Goal: Task Accomplishment & Management: Manage account settings

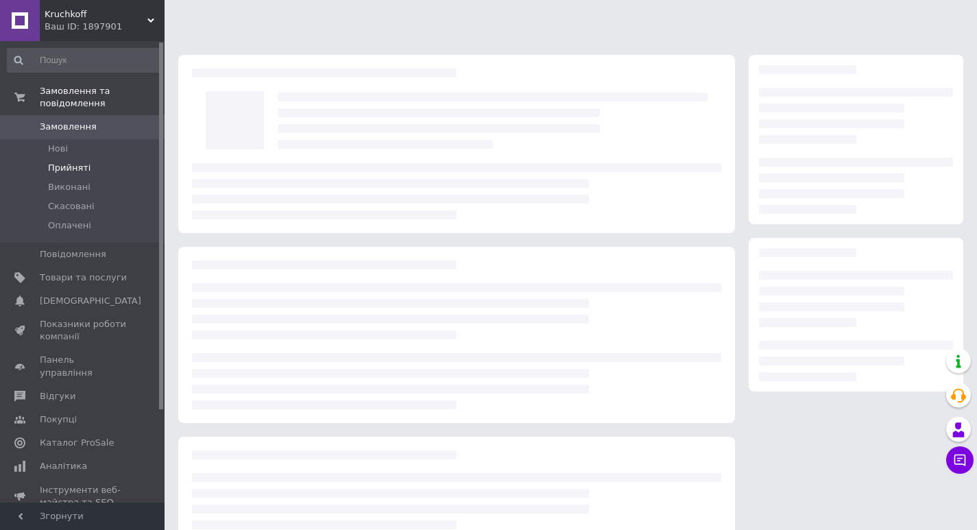
scroll to position [97, 0]
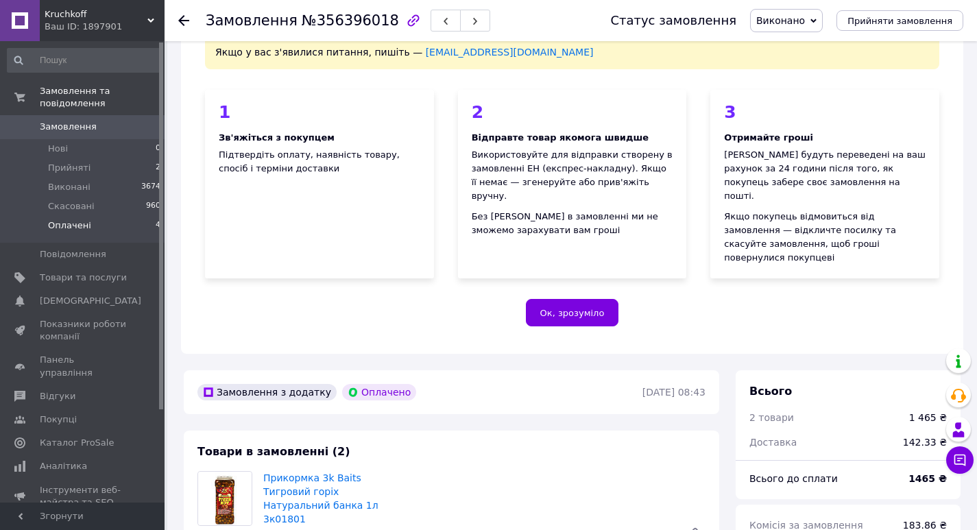
click at [52, 219] on span "Оплачені" at bounding box center [69, 225] width 43 height 12
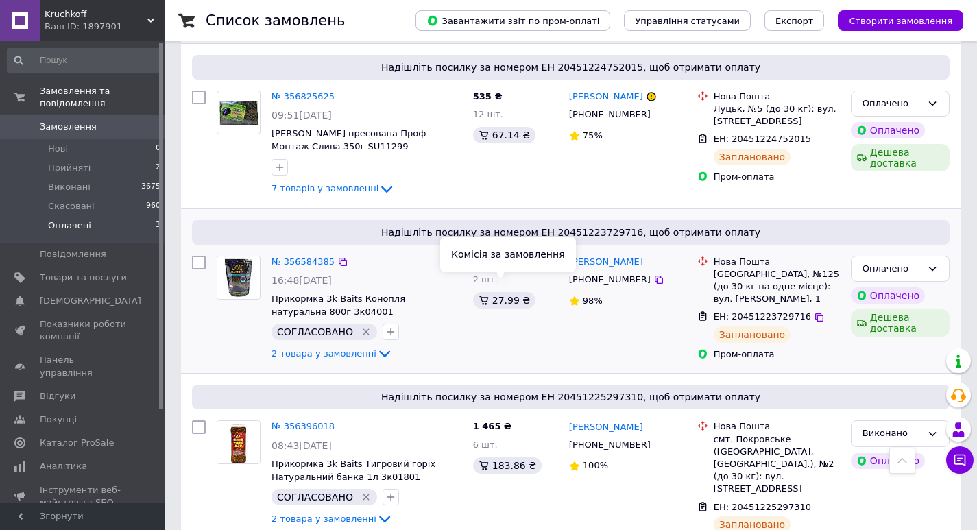
scroll to position [341, 0]
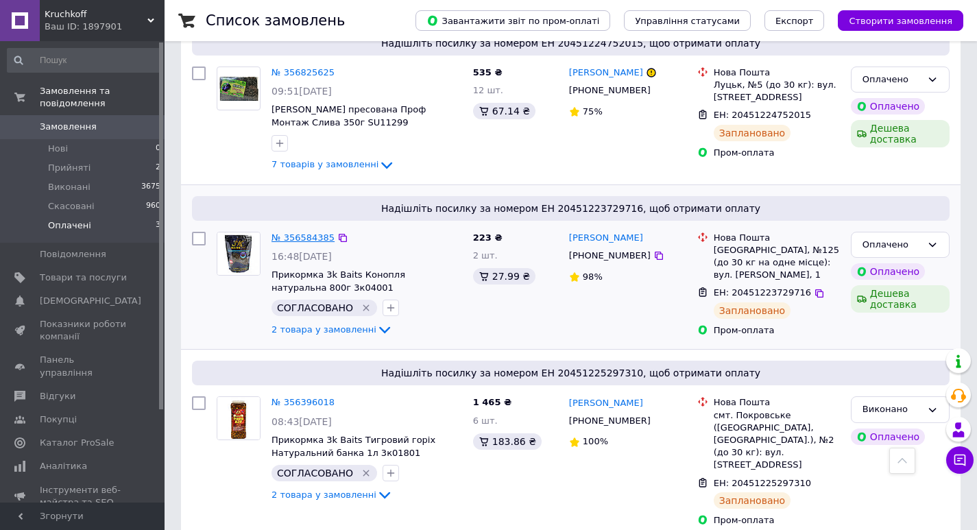
click at [312, 233] on link "№ 356584385" at bounding box center [303, 238] width 63 height 10
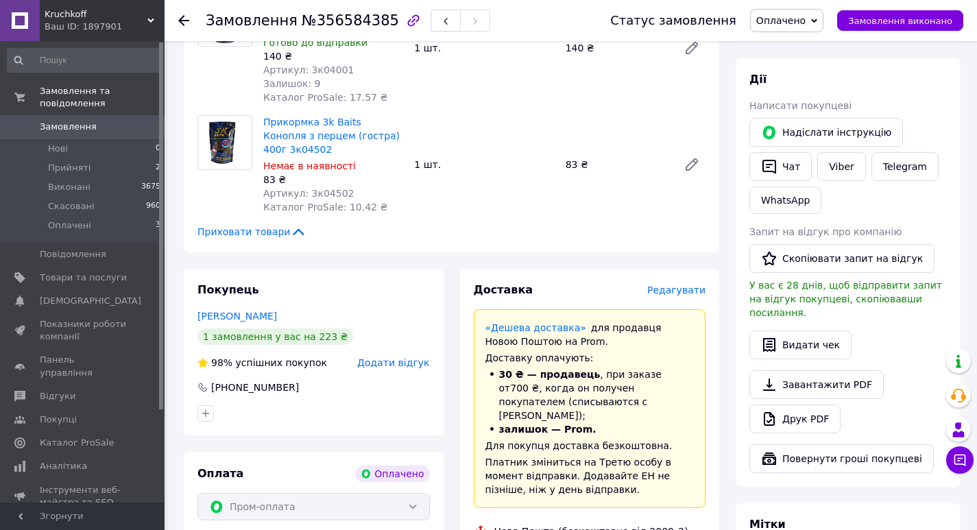
scroll to position [752, 0]
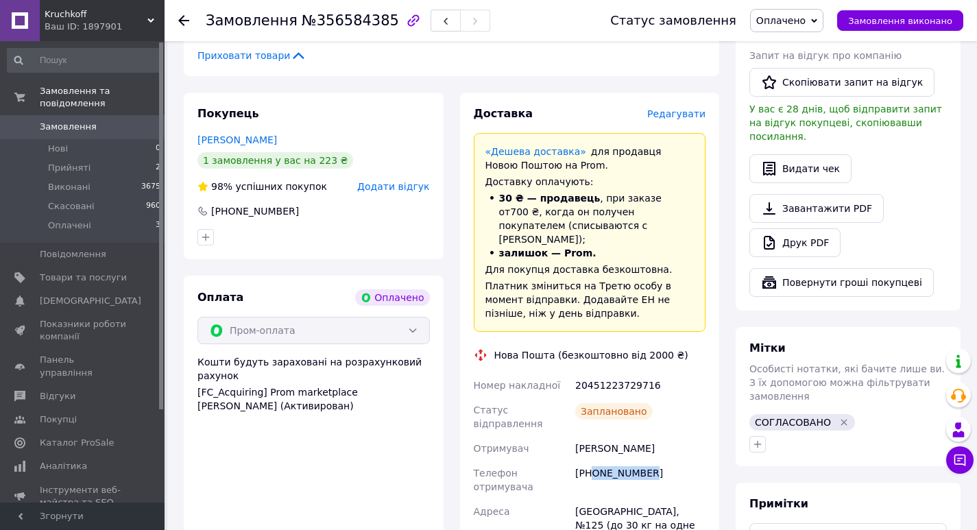
drag, startPoint x: 593, startPoint y: 388, endPoint x: 675, endPoint y: 389, distance: 82.3
click at [675, 461] on div "[PHONE_NUMBER]" at bounding box center [641, 480] width 136 height 38
copy div "0937197041"
drag, startPoint x: 575, startPoint y: 368, endPoint x: 629, endPoint y: 368, distance: 53.5
click at [629, 436] on div "Максименко Степан" at bounding box center [641, 448] width 136 height 25
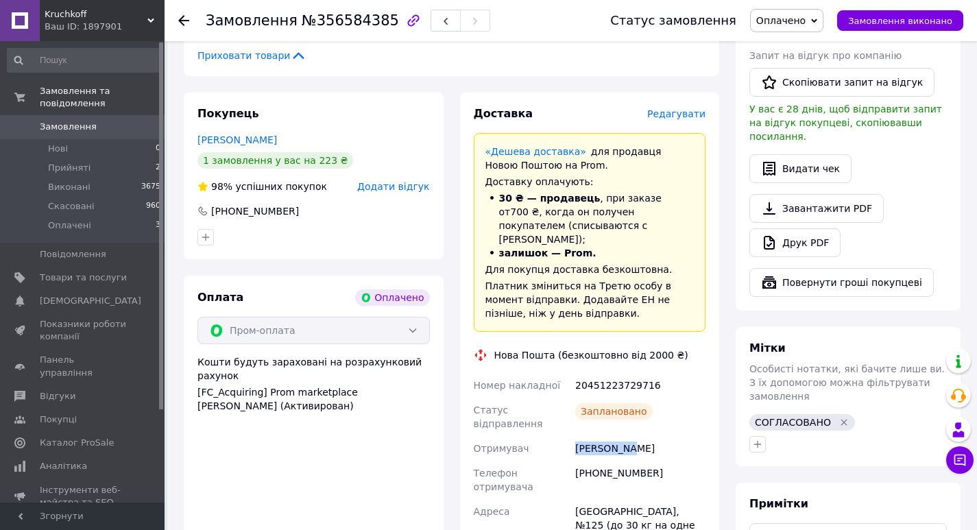
copy div "Максименко"
drag, startPoint x: 634, startPoint y: 372, endPoint x: 693, endPoint y: 367, distance: 59.2
click at [693, 436] on div "Максименко Степан" at bounding box center [641, 448] width 136 height 25
copy div "Степан"
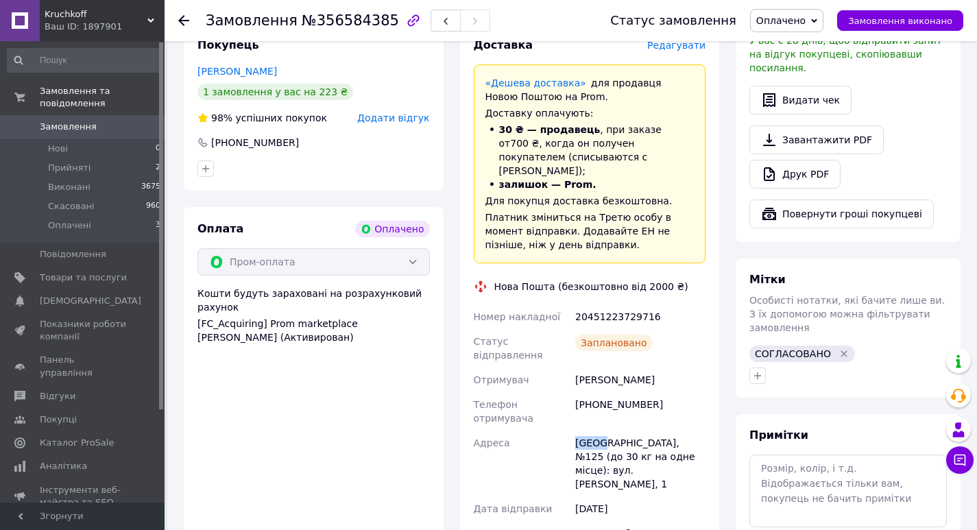
drag, startPoint x: 576, startPoint y: 346, endPoint x: 602, endPoint y: 348, distance: 26.1
click at [602, 431] on div "[GEOGRAPHIC_DATA], №125 (до 30 кг на одне місце): вул. [PERSON_NAME], 1" at bounding box center [641, 464] width 136 height 66
copy div "Одеса"
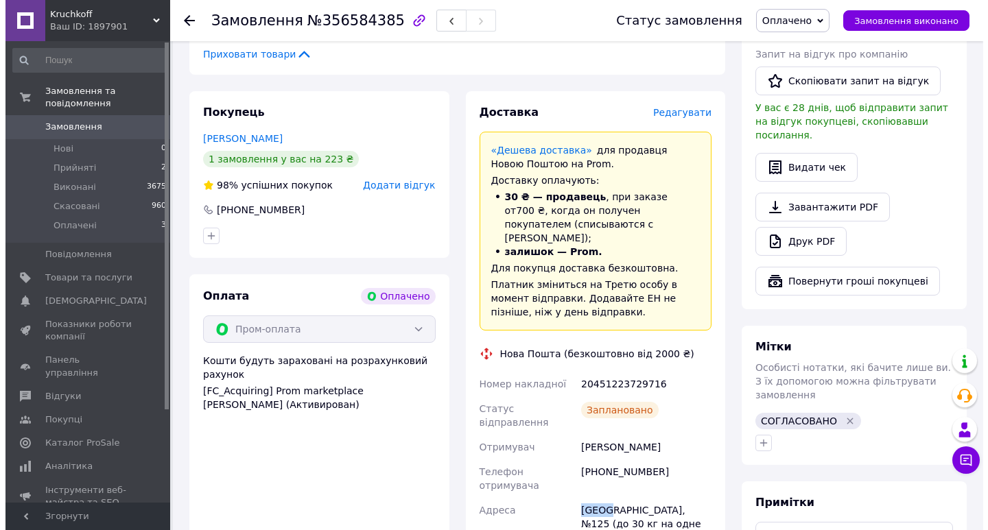
scroll to position [752, 0]
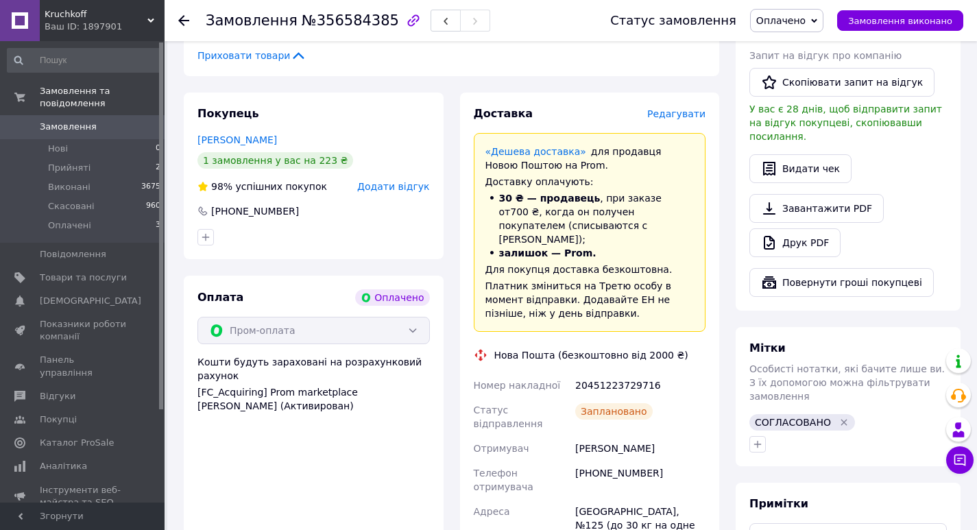
click at [685, 108] on span "Редагувати" at bounding box center [676, 113] width 58 height 11
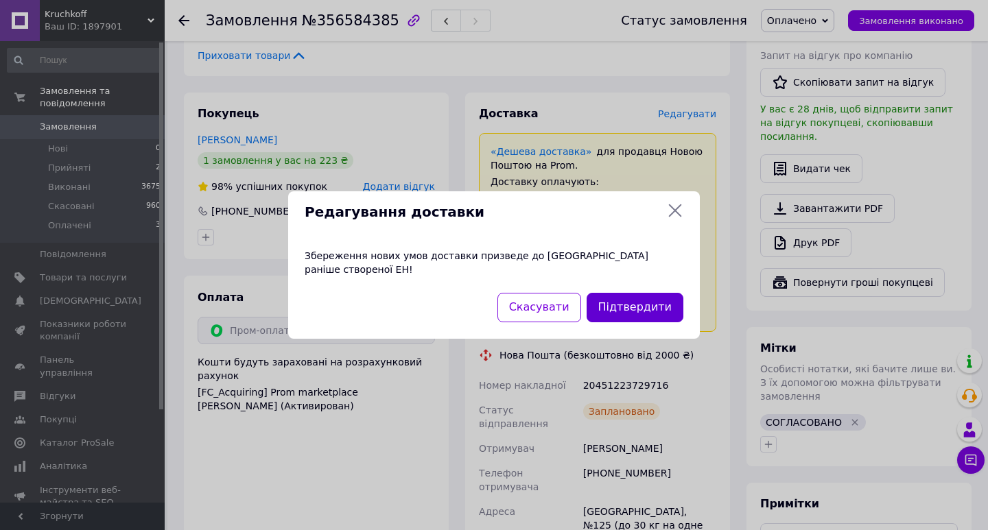
click at [640, 300] on button "Підтвердити" at bounding box center [634, 307] width 97 height 29
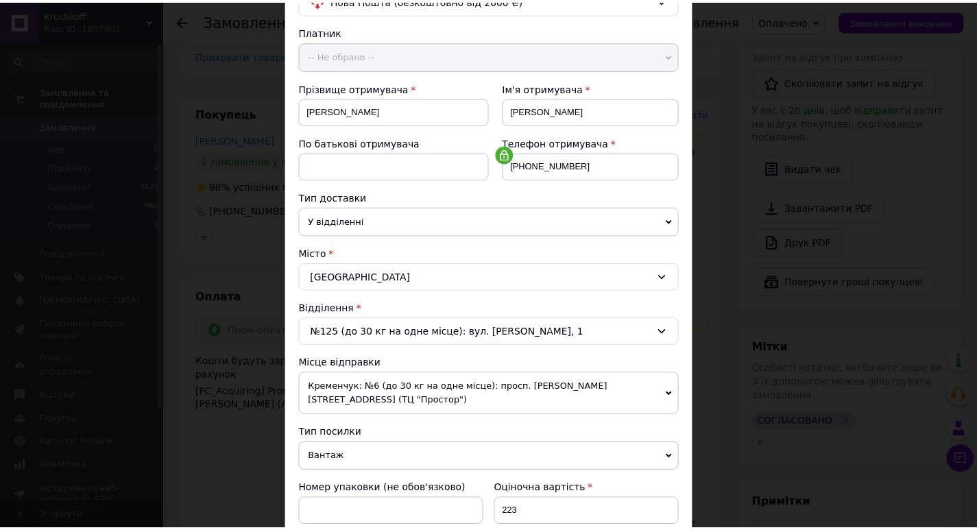
scroll to position [343, 0]
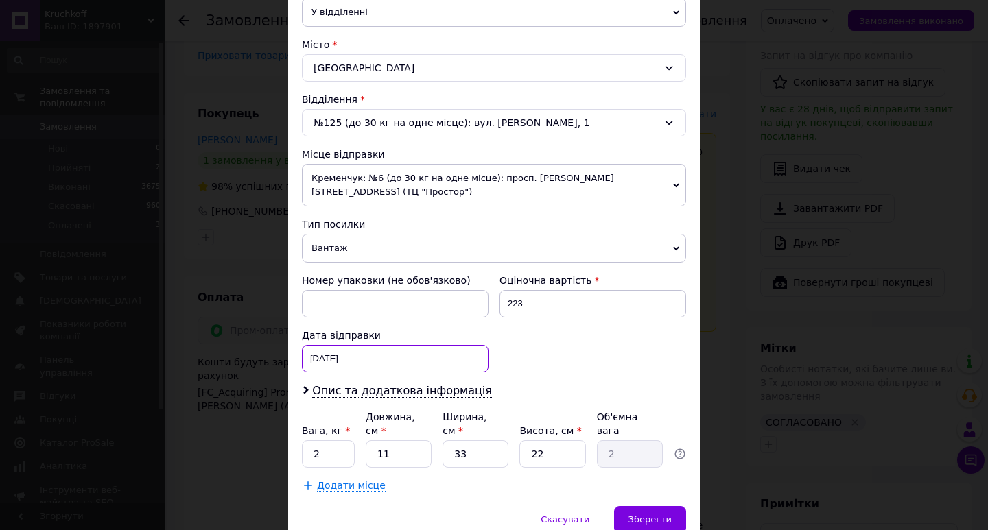
click at [318, 348] on div "11.08.2025 < 2025 > < Август > Пн Вт Ср Чт Пт Сб Вс 28 29 30 31 1 2 3 4 5 6 7 8…" at bounding box center [395, 358] width 187 height 27
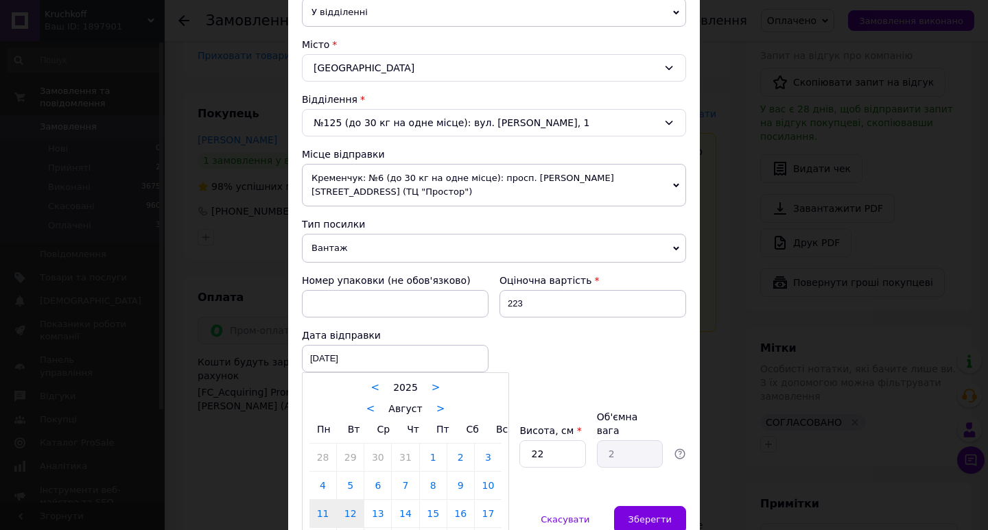
click at [347, 500] on link "12" at bounding box center [350, 513] width 27 height 27
type input "[DATE]"
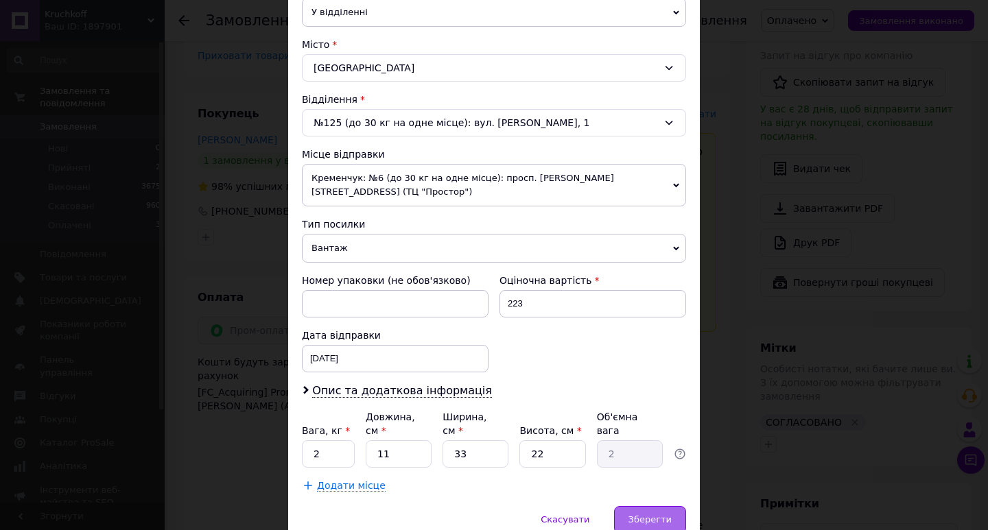
click at [656, 514] on span "Зберегти" at bounding box center [649, 519] width 43 height 10
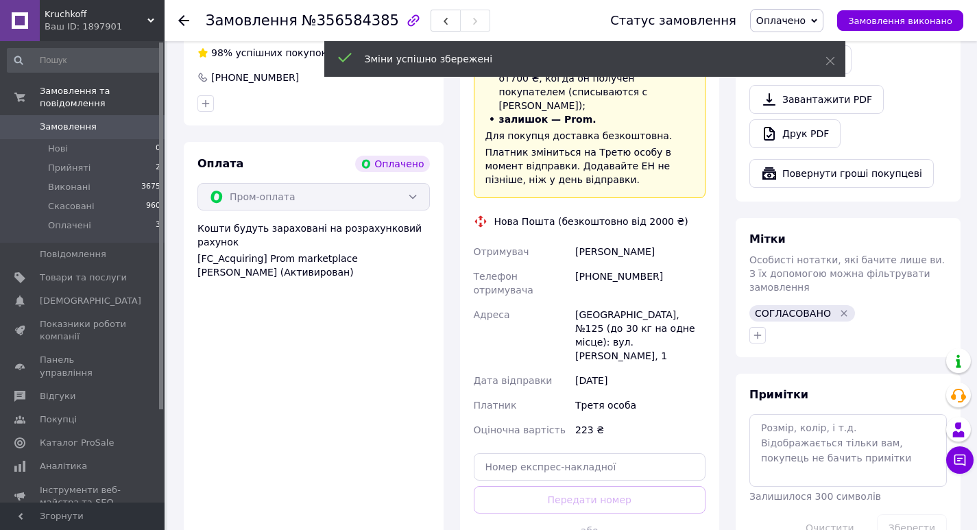
scroll to position [890, 0]
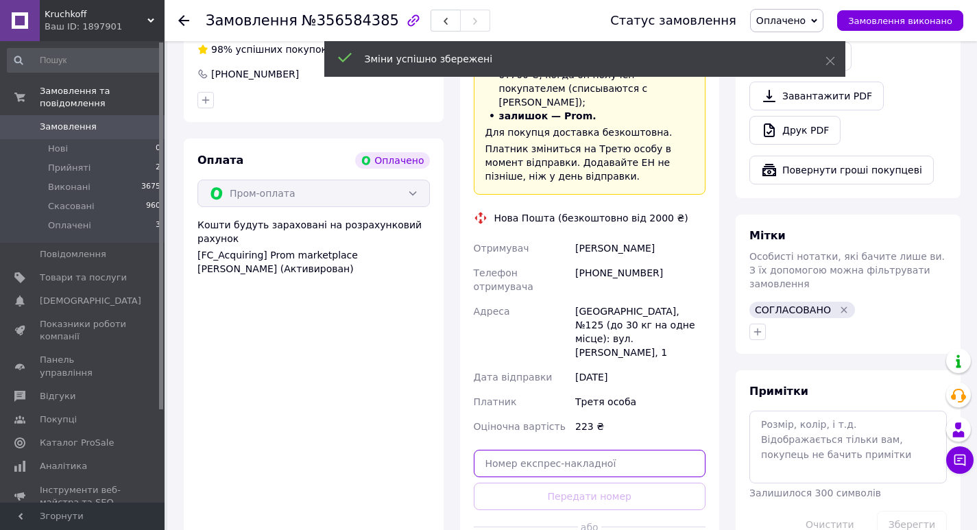
click at [523, 450] on input "text" at bounding box center [590, 463] width 233 height 27
paste input "20451225313218"
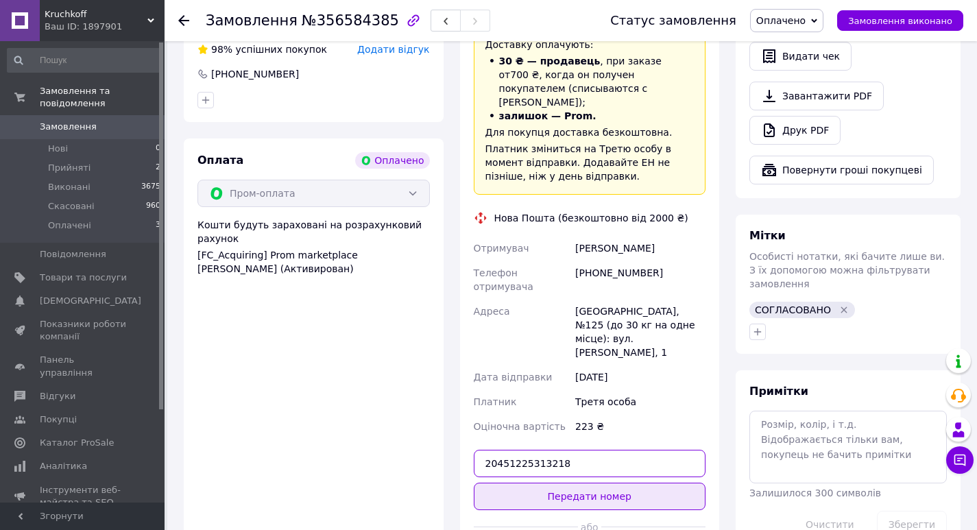
type input "20451225313218"
click at [591, 483] on button "Передати номер" at bounding box center [590, 496] width 233 height 27
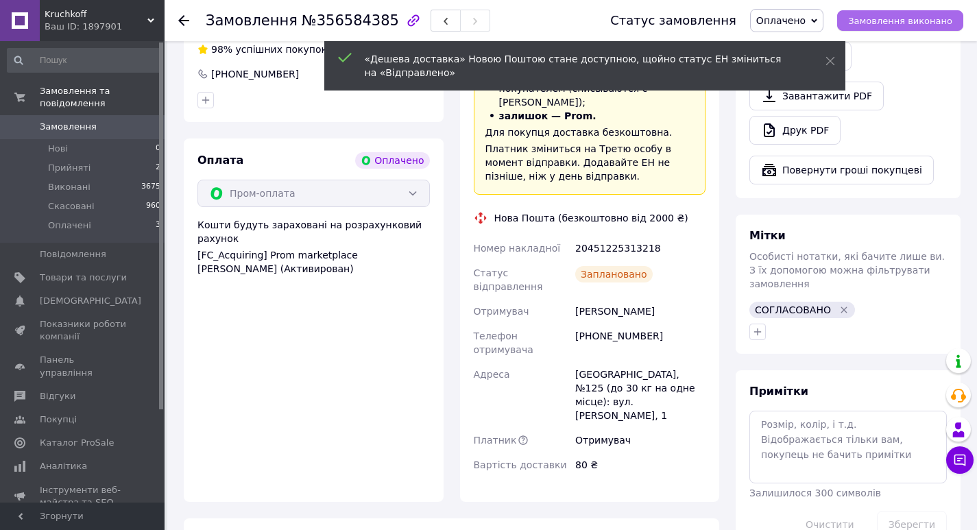
click at [877, 19] on span "Замовлення виконано" at bounding box center [900, 21] width 104 height 10
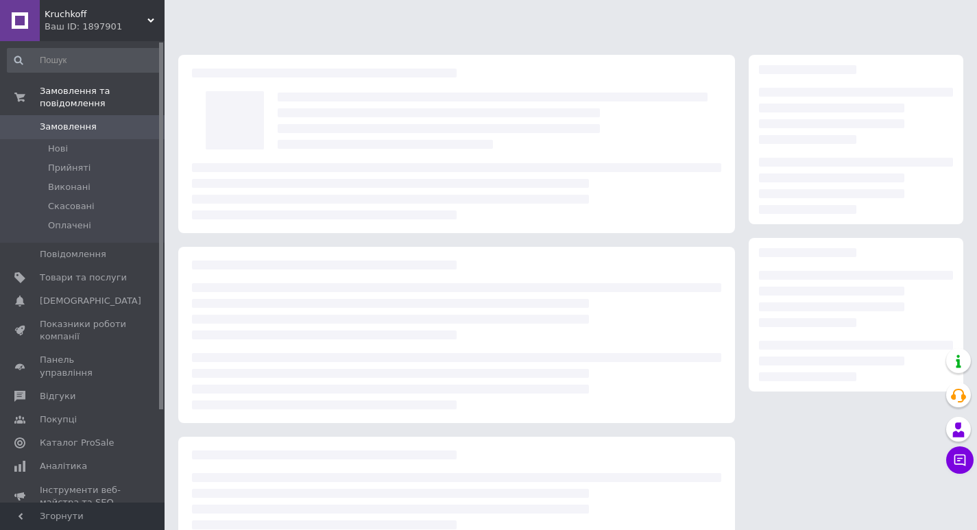
scroll to position [97, 0]
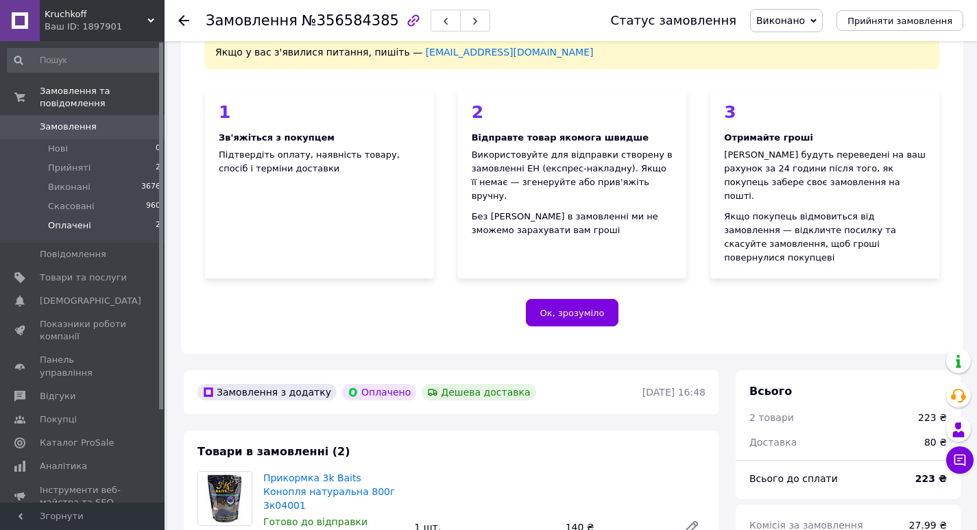
click at [58, 219] on span "Оплачені" at bounding box center [69, 225] width 43 height 12
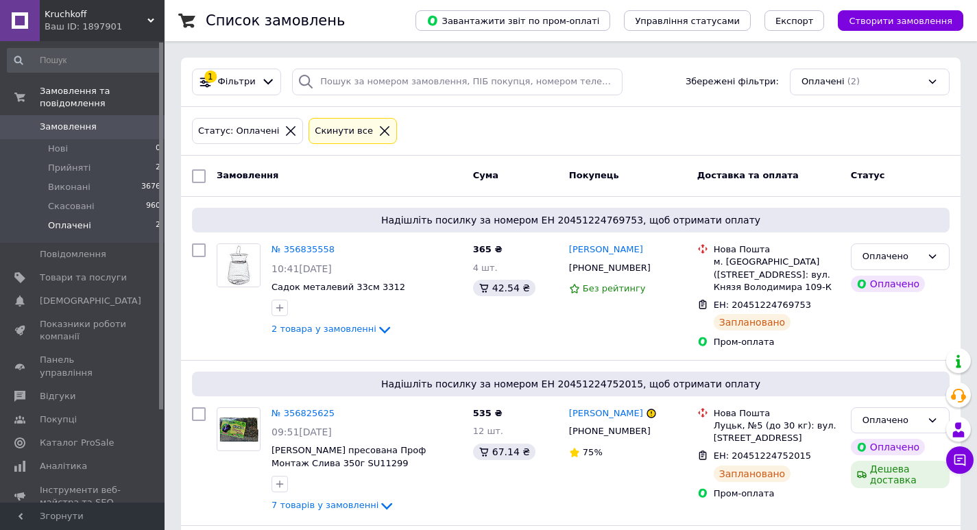
click at [78, 219] on span "Оплачені" at bounding box center [69, 225] width 43 height 12
click at [70, 162] on span "Прийняті" at bounding box center [69, 168] width 43 height 12
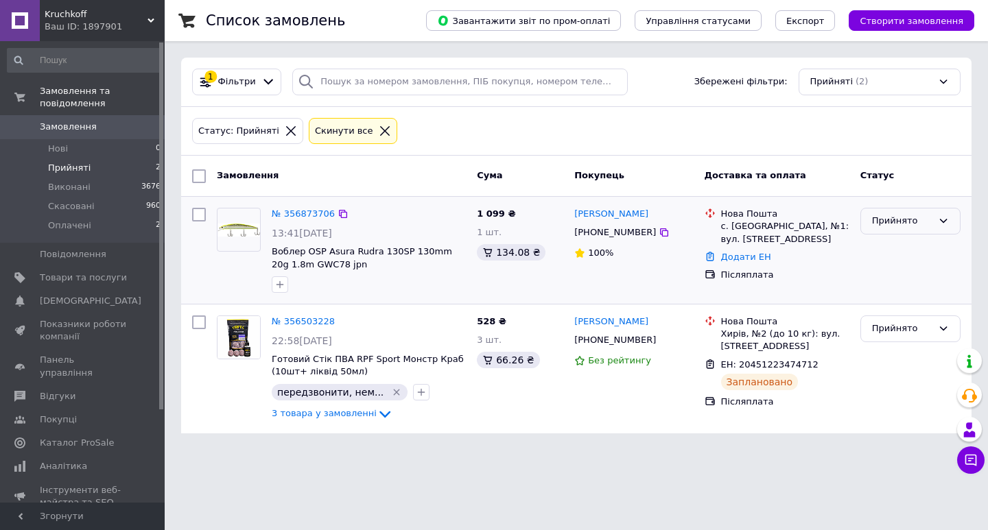
click at [878, 222] on div "Прийнято" at bounding box center [902, 221] width 60 height 14
click at [885, 270] on li "Скасовано" at bounding box center [910, 274] width 99 height 25
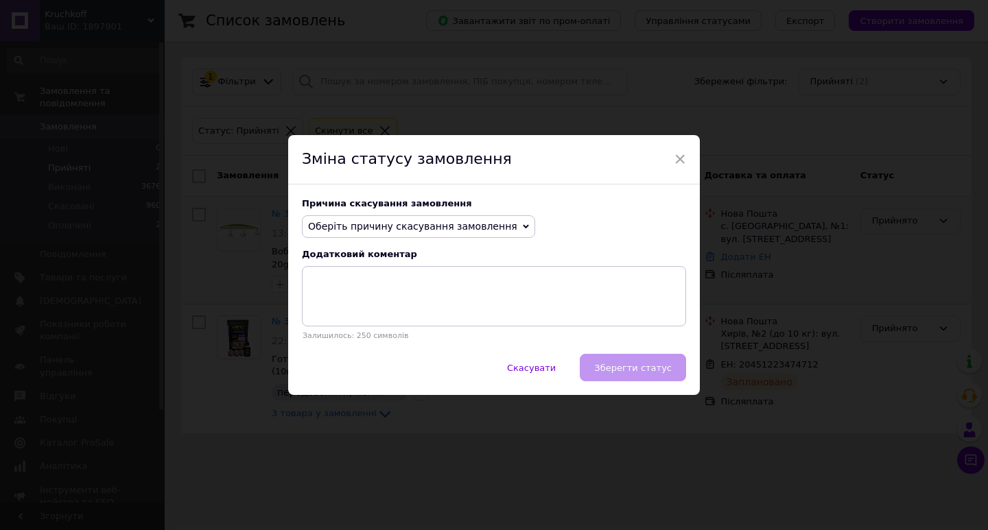
click at [360, 226] on span "Оберіть причину скасування замовлення" at bounding box center [412, 226] width 209 height 11
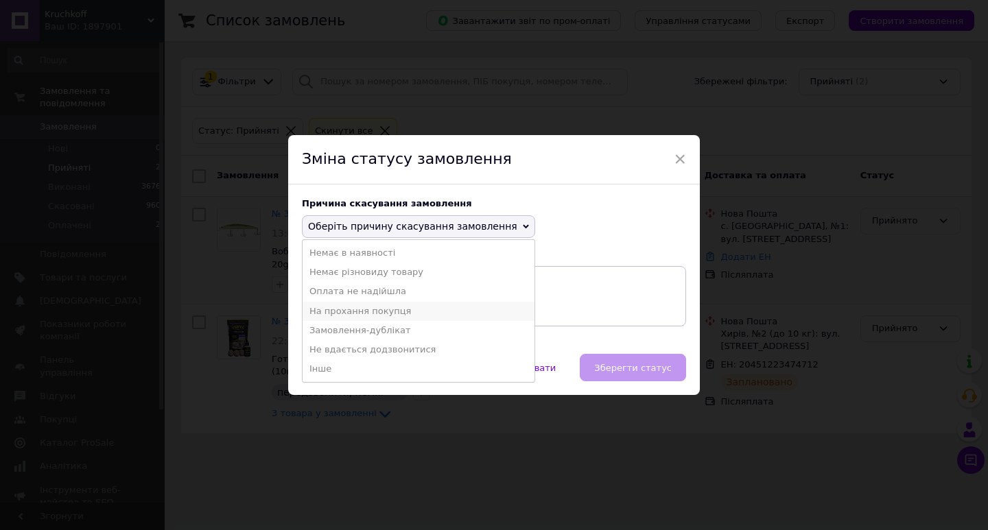
click at [349, 309] on li "На прохання покупця" at bounding box center [418, 311] width 232 height 19
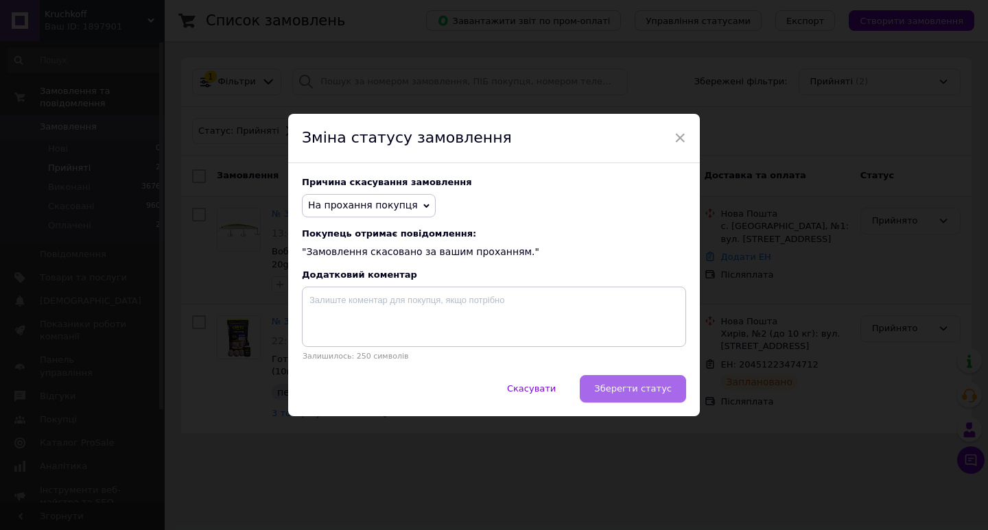
click at [617, 391] on span "Зберегти статус" at bounding box center [633, 388] width 78 height 10
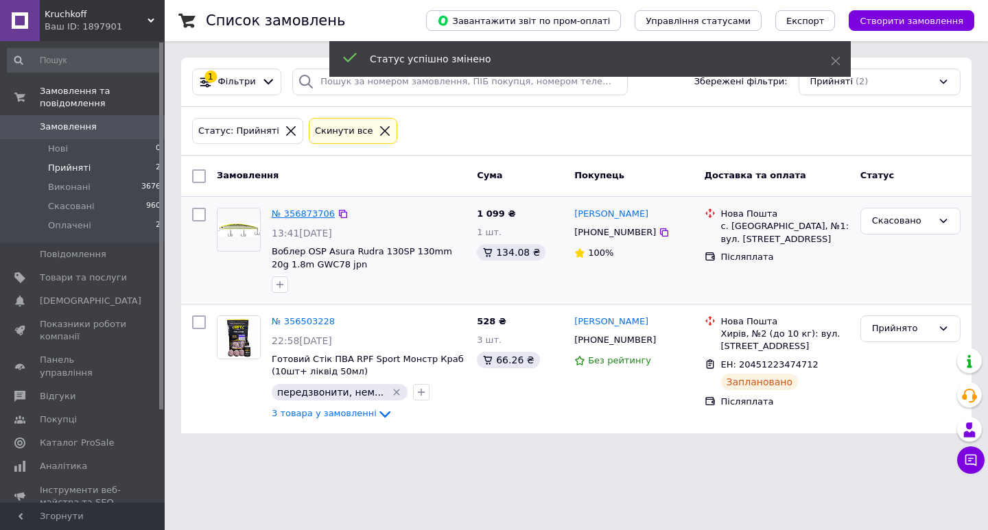
click at [289, 215] on link "№ 356873706" at bounding box center [303, 214] width 63 height 10
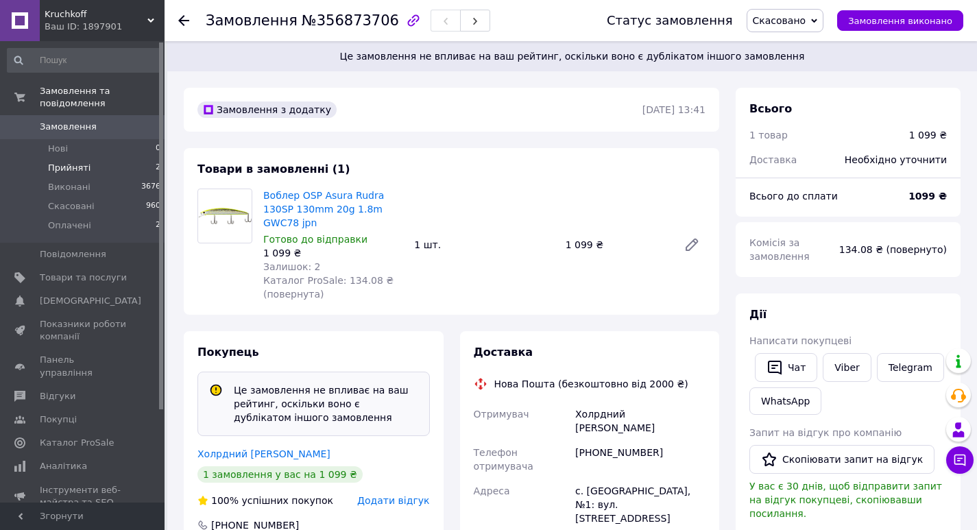
click at [58, 162] on span "Прийняті" at bounding box center [69, 168] width 43 height 12
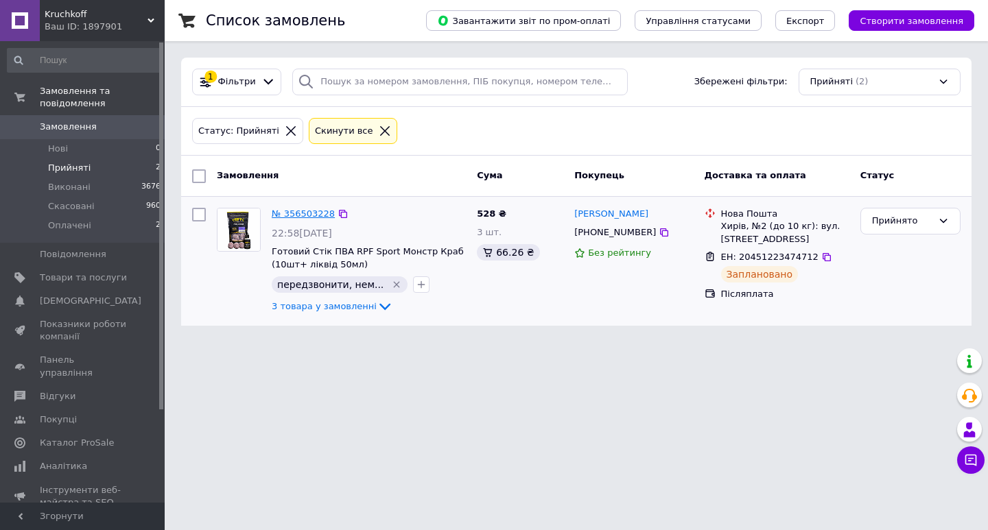
click at [308, 210] on link "№ 356503228" at bounding box center [303, 214] width 63 height 10
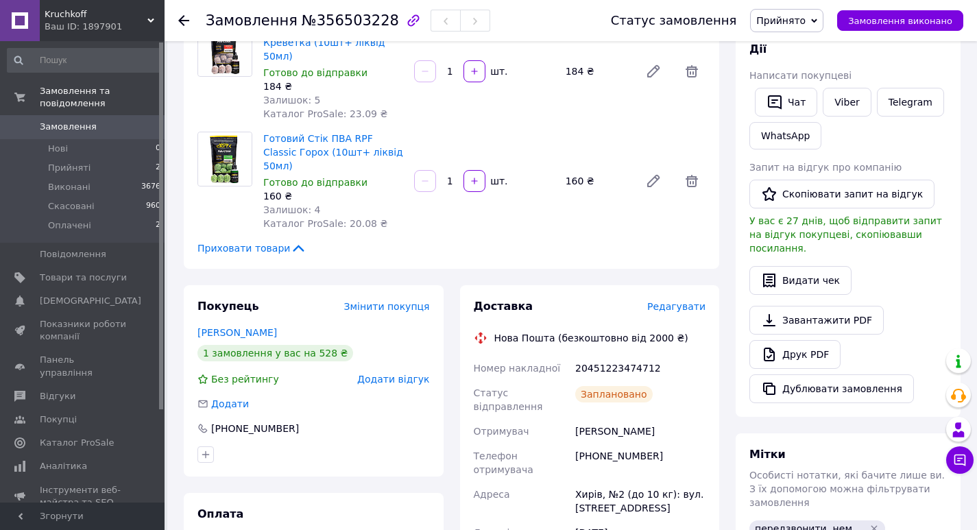
scroll to position [274, 0]
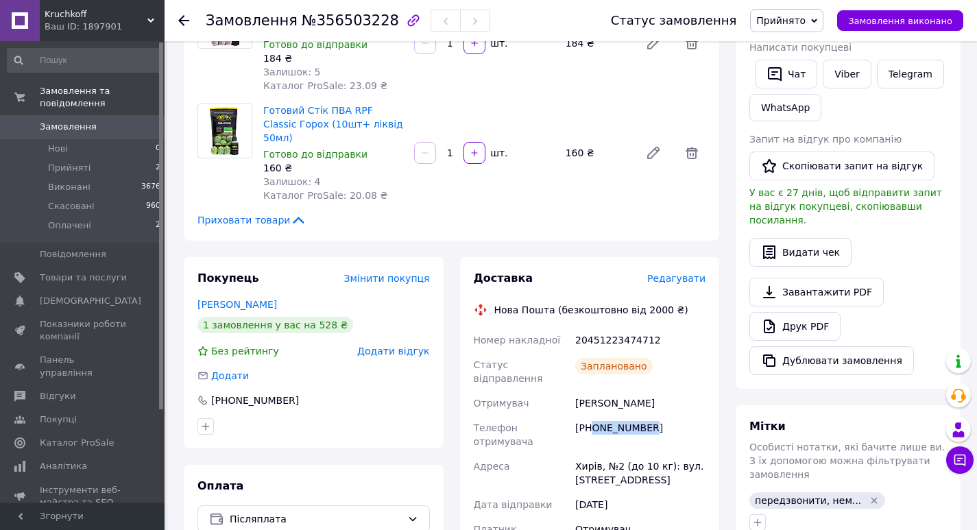
drag, startPoint x: 593, startPoint y: 389, endPoint x: 647, endPoint y: 389, distance: 54.9
click at [647, 416] on div "[PHONE_NUMBER]" at bounding box center [641, 435] width 136 height 38
copy div "0995358619"
drag, startPoint x: 578, startPoint y: 361, endPoint x: 628, endPoint y: 364, distance: 50.2
click at [628, 391] on div "[PERSON_NAME]" at bounding box center [641, 403] width 136 height 25
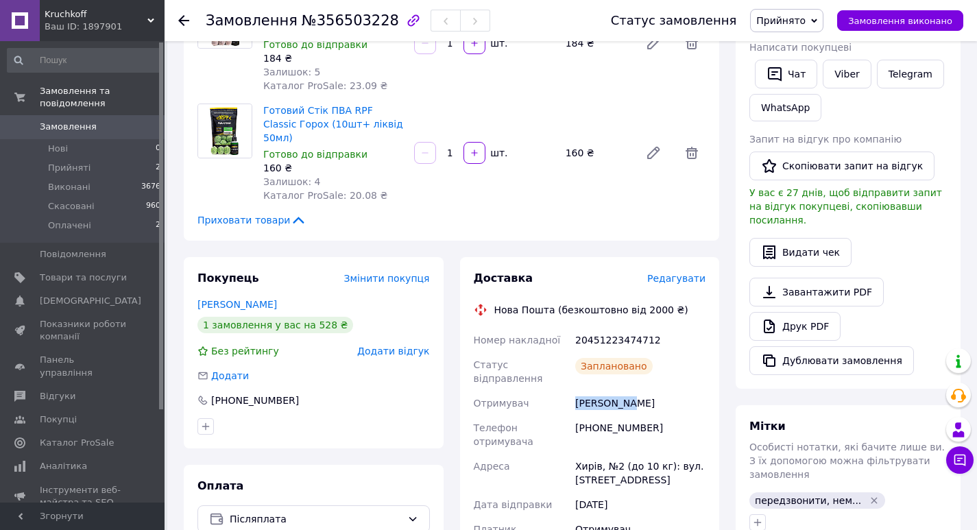
copy div "Керницький"
drag, startPoint x: 641, startPoint y: 366, endPoint x: 671, endPoint y: 361, distance: 29.9
click at [671, 391] on div "Керницький Богдан" at bounding box center [641, 403] width 136 height 25
copy div "Богдан"
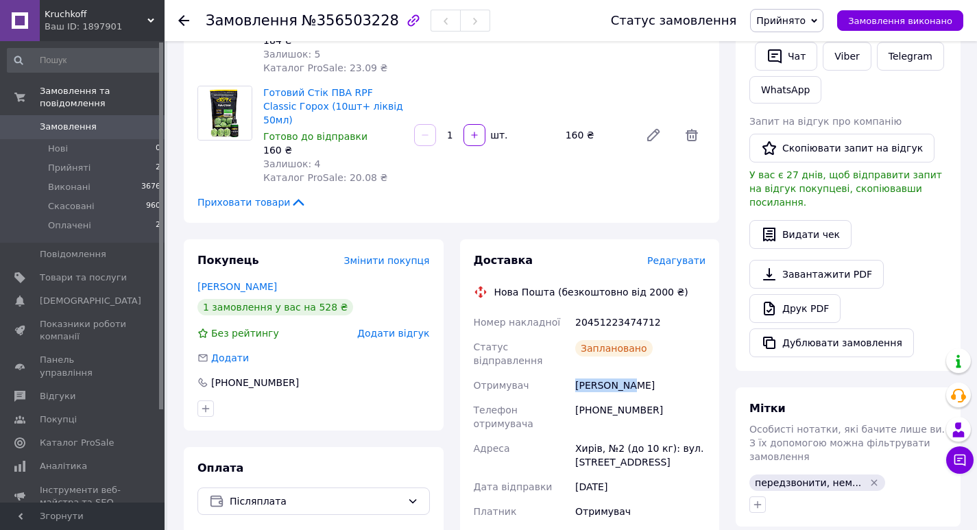
scroll to position [343, 0]
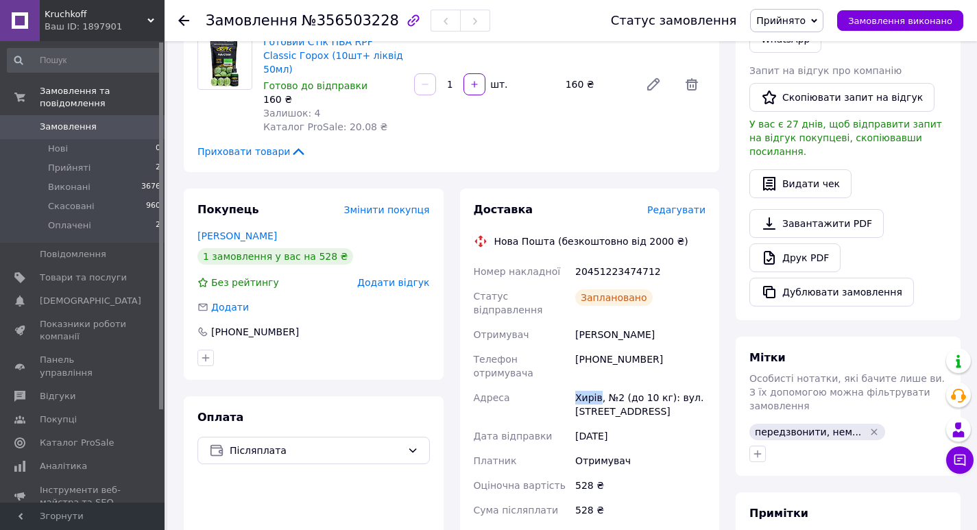
drag, startPoint x: 578, startPoint y: 344, endPoint x: 599, endPoint y: 344, distance: 21.3
click at [599, 385] on div "Хирів, №2 (до 10 кг): вул. Галицька, 12" at bounding box center [641, 404] width 136 height 38
copy div "Хирів"
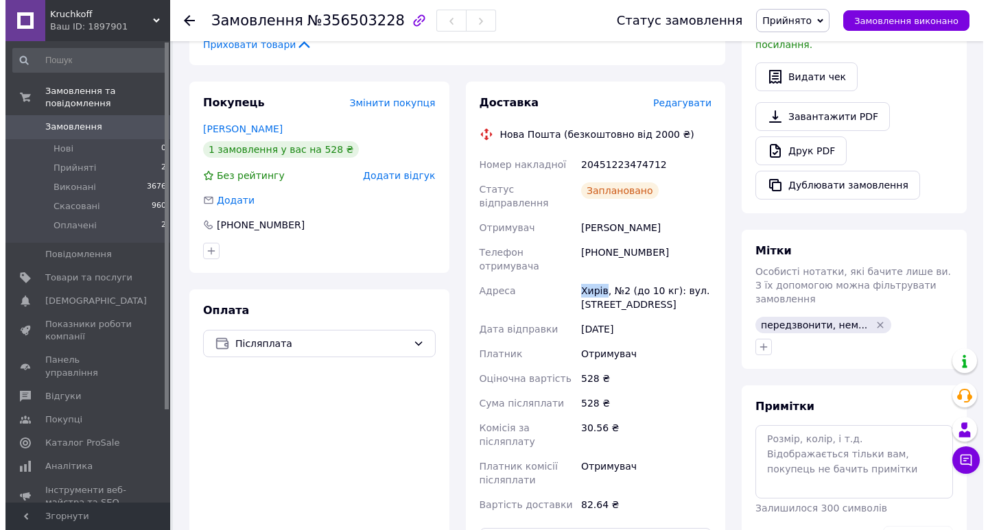
scroll to position [480, 0]
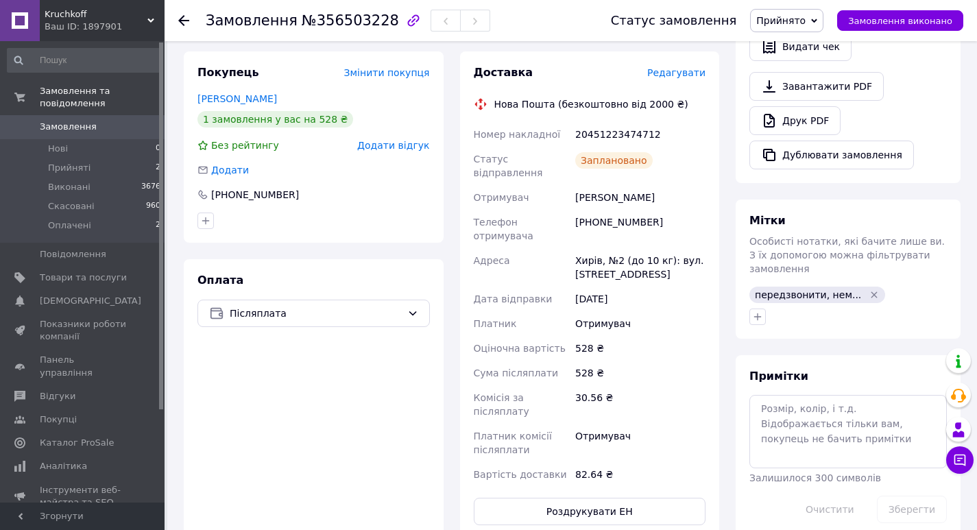
click at [685, 67] on span "Редагувати" at bounding box center [676, 72] width 58 height 11
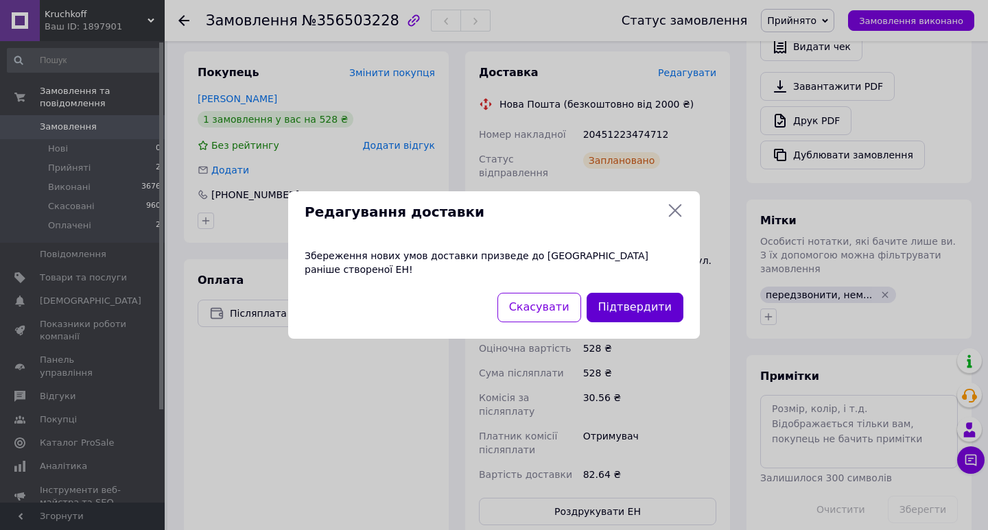
click at [641, 298] on button "Підтвердити" at bounding box center [634, 307] width 97 height 29
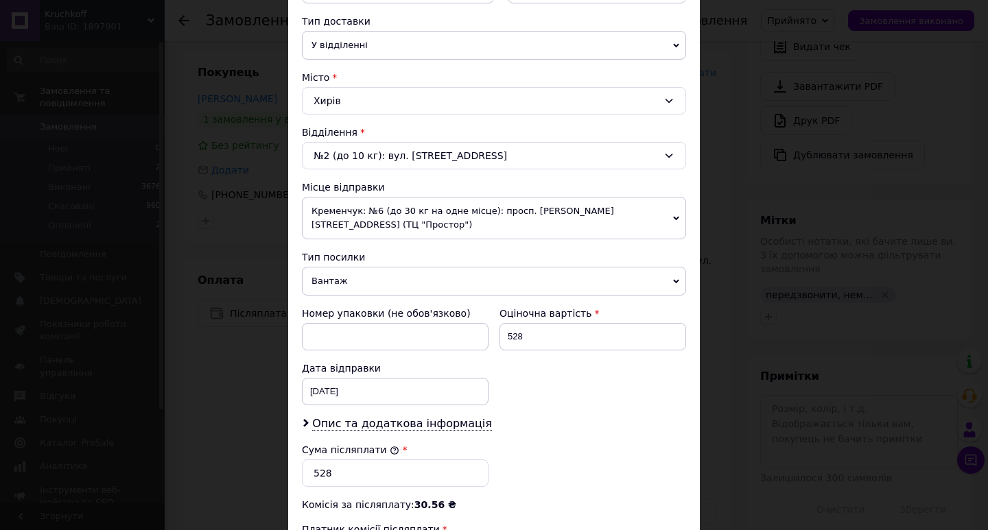
scroll to position [343, 0]
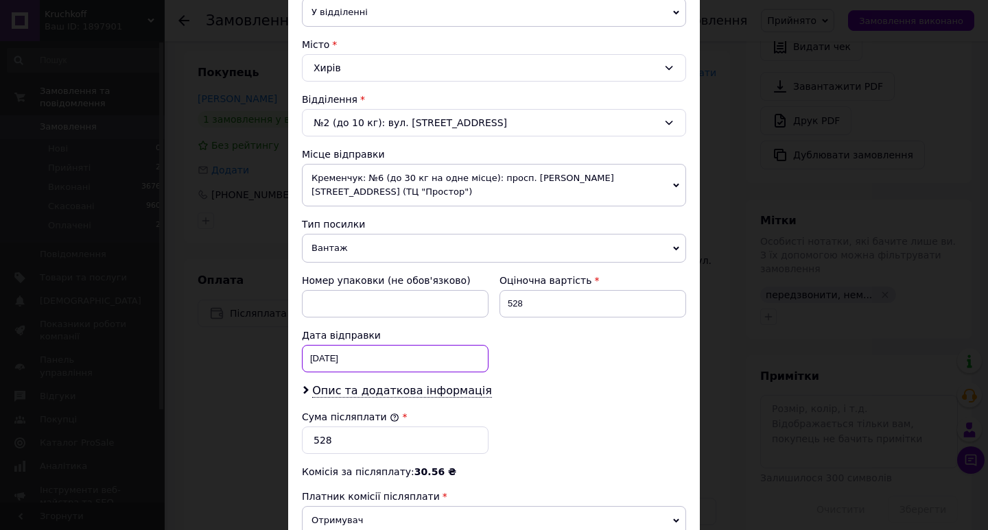
click at [340, 345] on div "10.08.2025 < 2025 > < Август > Пн Вт Ср Чт Пт Сб Вс 28 29 30 31 1 2 3 4 5 6 7 8…" at bounding box center [395, 358] width 187 height 27
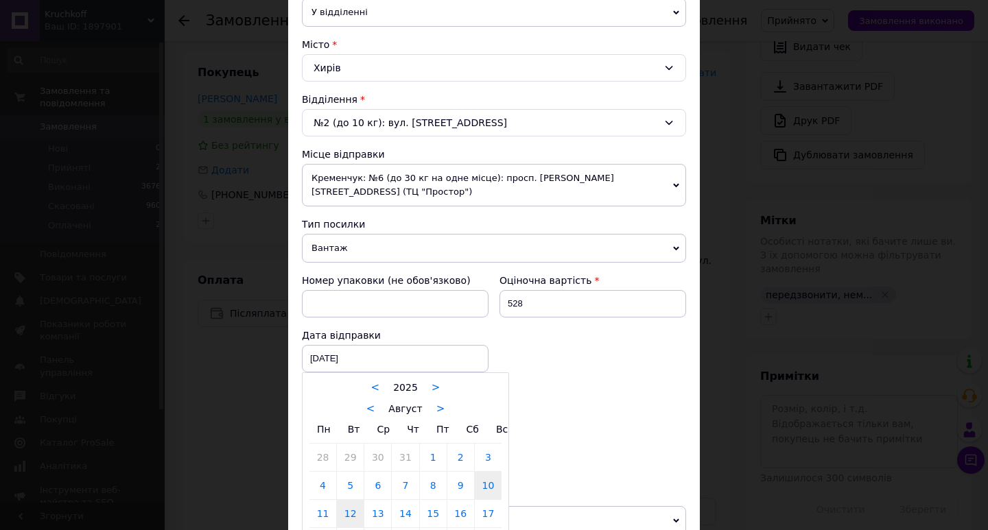
click at [348, 500] on link "12" at bounding box center [350, 513] width 27 height 27
type input "[DATE]"
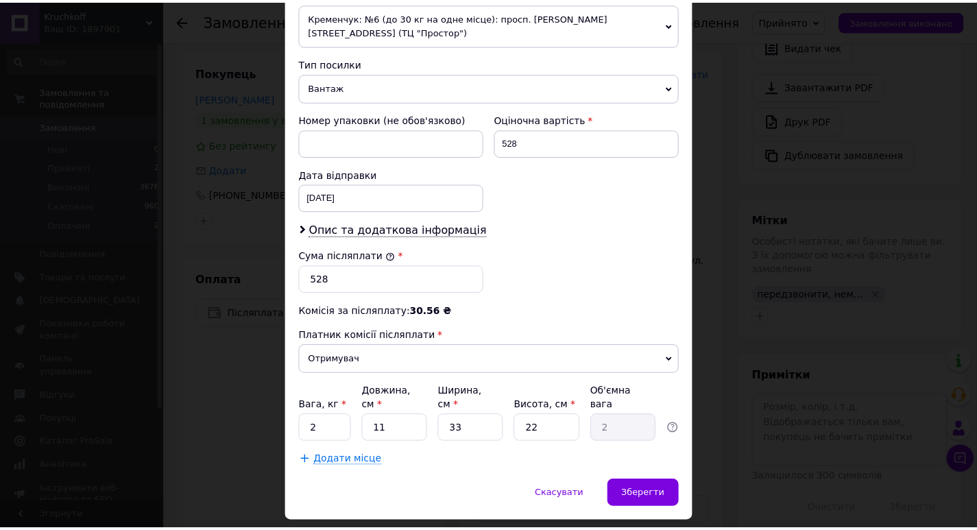
scroll to position [516, 0]
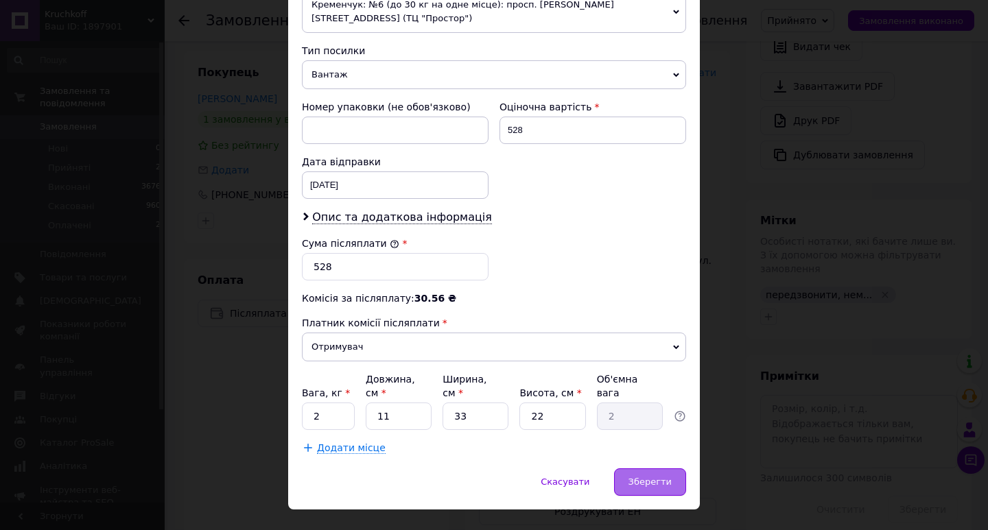
click at [652, 477] on span "Зберегти" at bounding box center [649, 482] width 43 height 10
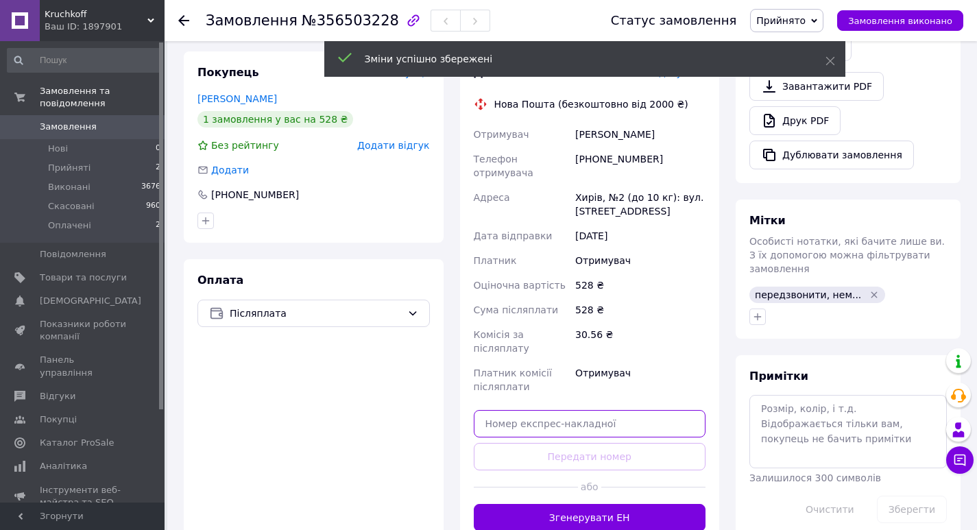
click at [505, 410] on input "text" at bounding box center [590, 423] width 233 height 27
paste input "20451225325570"
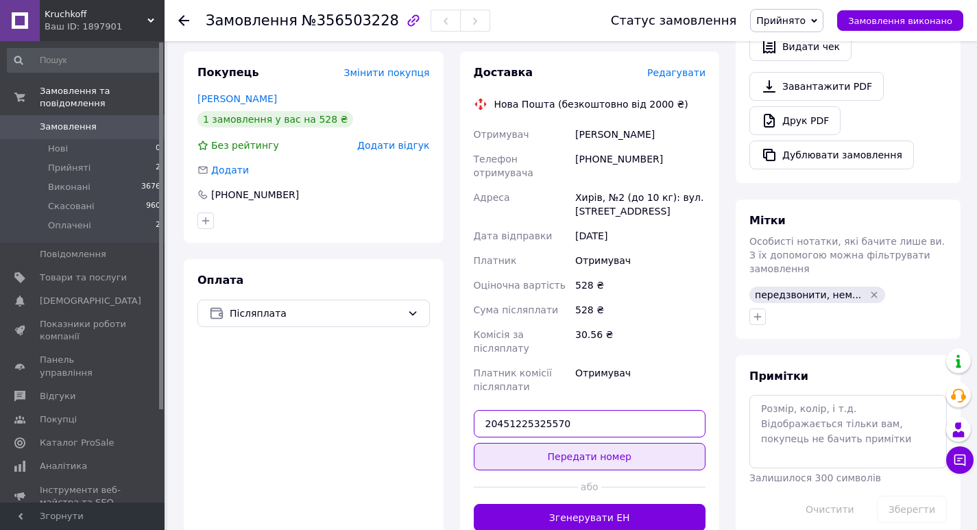
type input "20451225325570"
click at [597, 443] on button "Передати номер" at bounding box center [590, 456] width 233 height 27
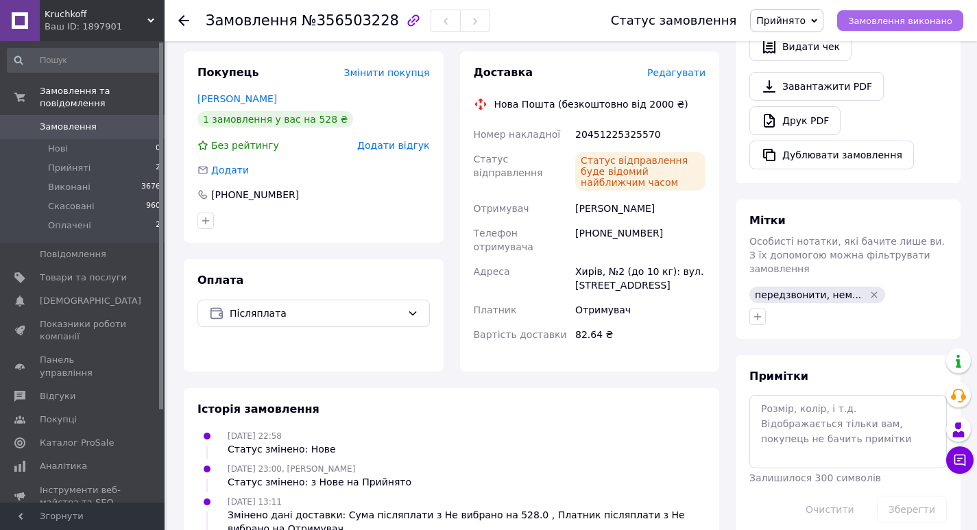
click at [901, 20] on span "Замовлення виконано" at bounding box center [900, 21] width 104 height 10
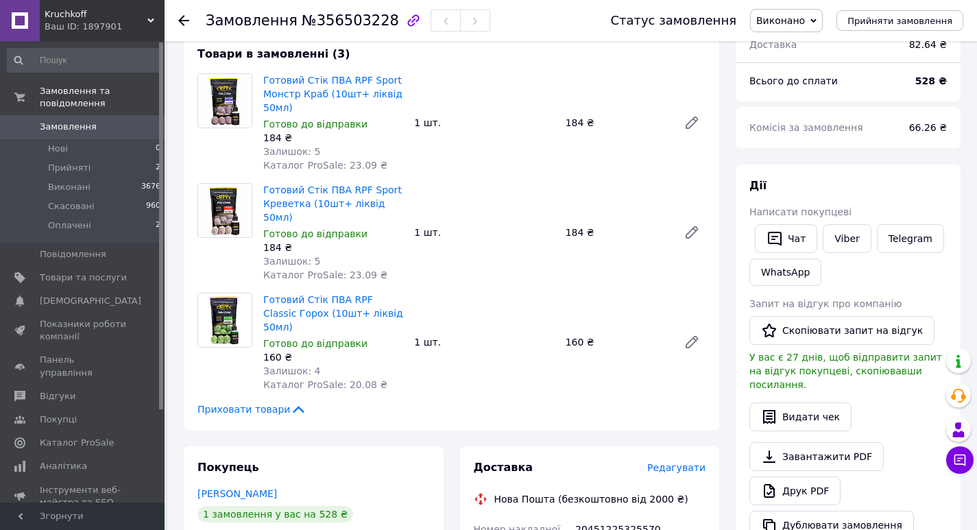
scroll to position [69, 0]
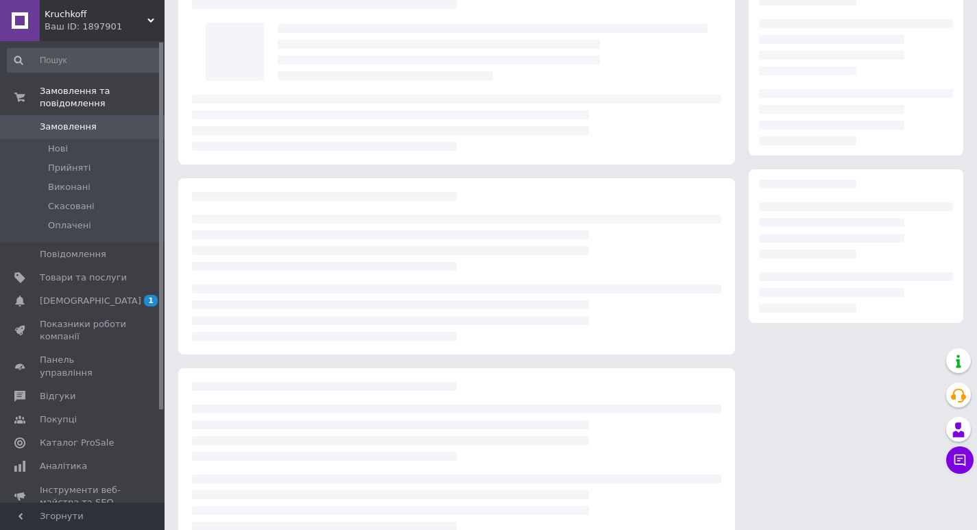
scroll to position [69, 0]
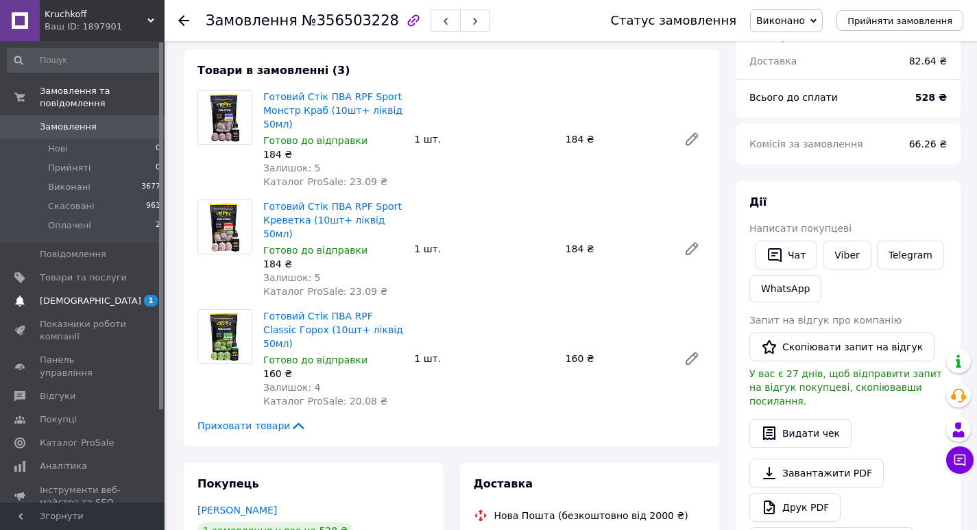
click at [51, 295] on span "[DEMOGRAPHIC_DATA]" at bounding box center [91, 301] width 102 height 12
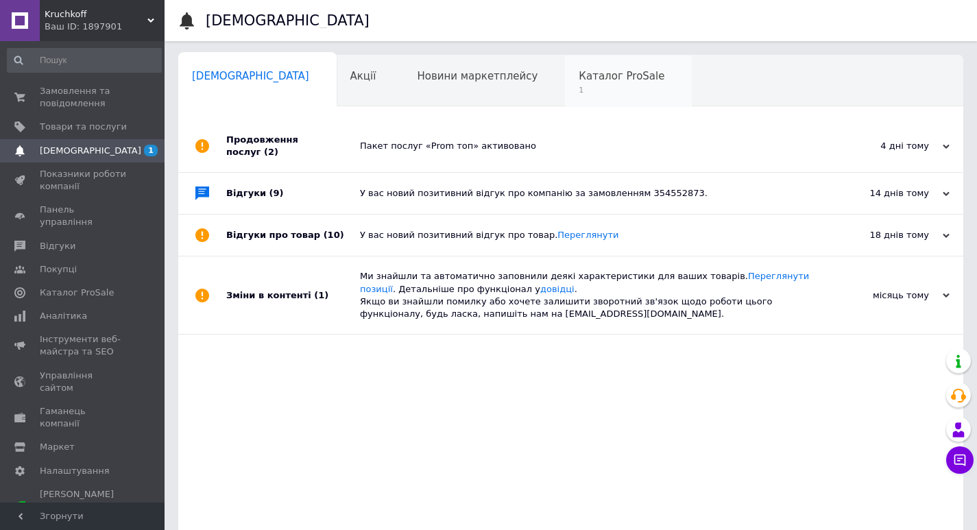
click at [579, 73] on span "Каталог ProSale" at bounding box center [622, 76] width 86 height 12
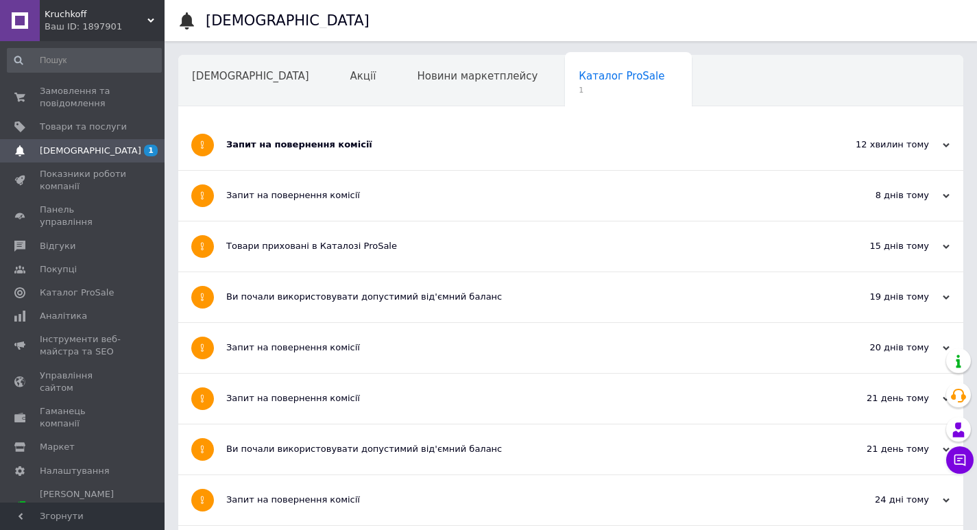
click at [330, 143] on div "Запит на повернення комісії" at bounding box center [519, 145] width 586 height 12
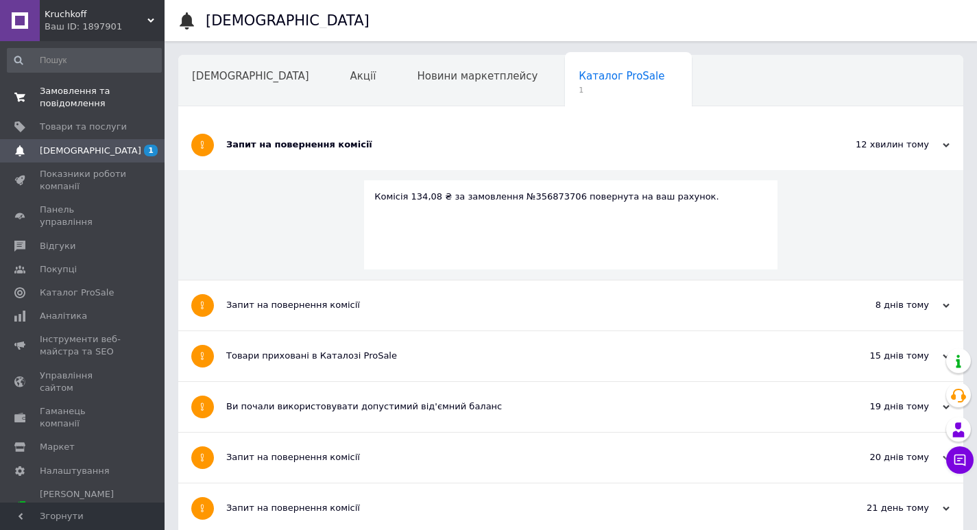
click at [81, 100] on span "Замовлення та повідомлення" at bounding box center [83, 97] width 87 height 25
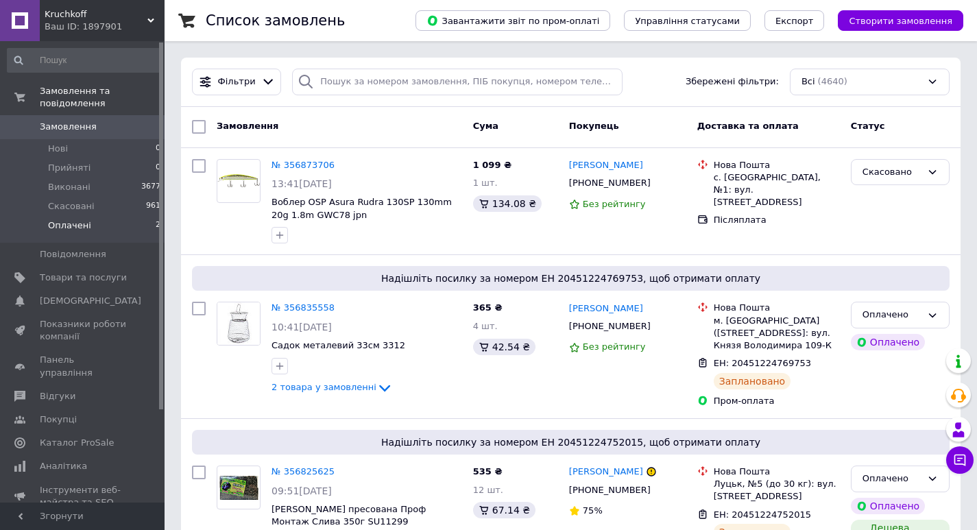
click at [82, 219] on span "Оплачені" at bounding box center [69, 225] width 43 height 12
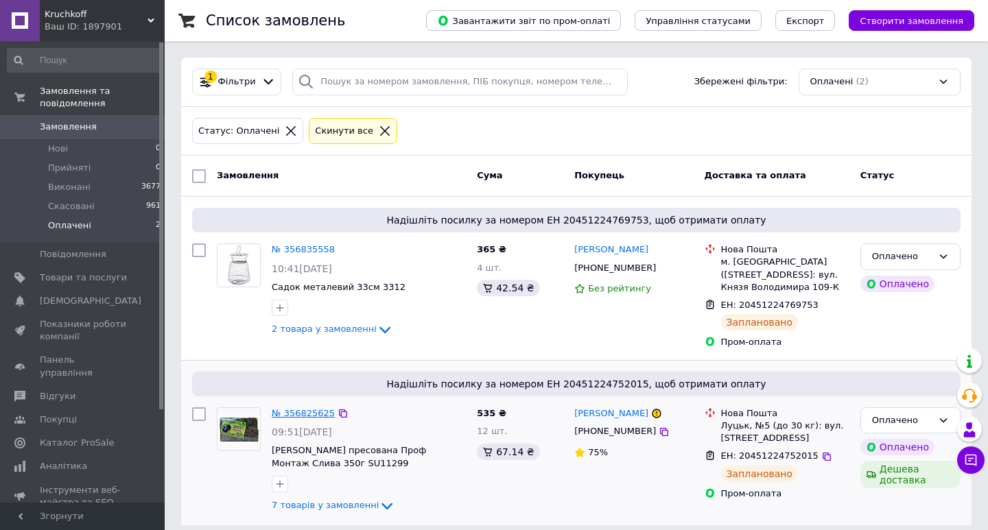
click at [312, 408] on link "№ 356825625" at bounding box center [303, 413] width 63 height 10
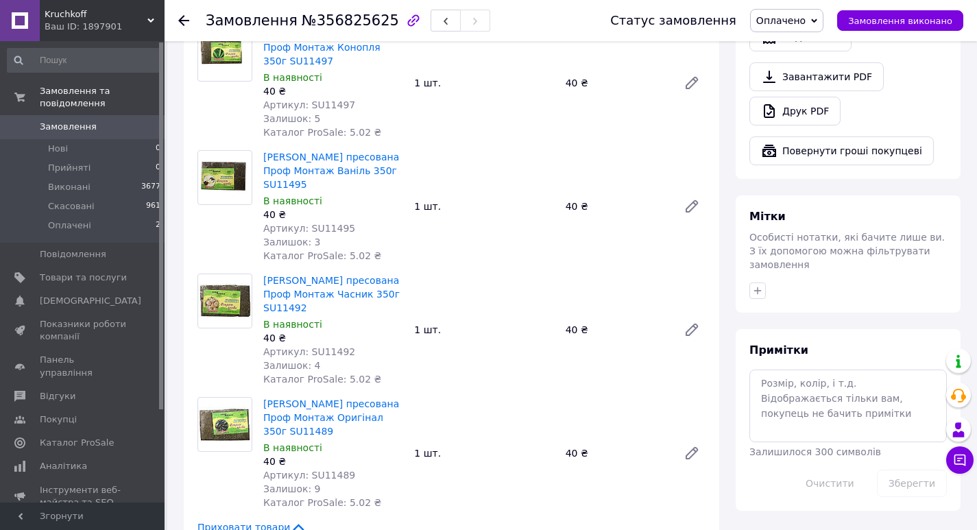
scroll to position [892, 0]
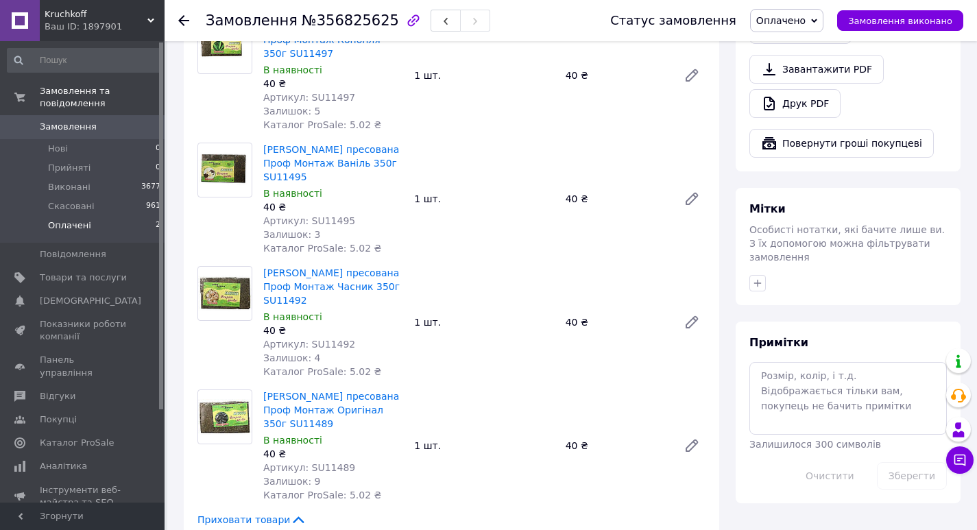
click at [65, 219] on span "Оплачені" at bounding box center [69, 225] width 43 height 12
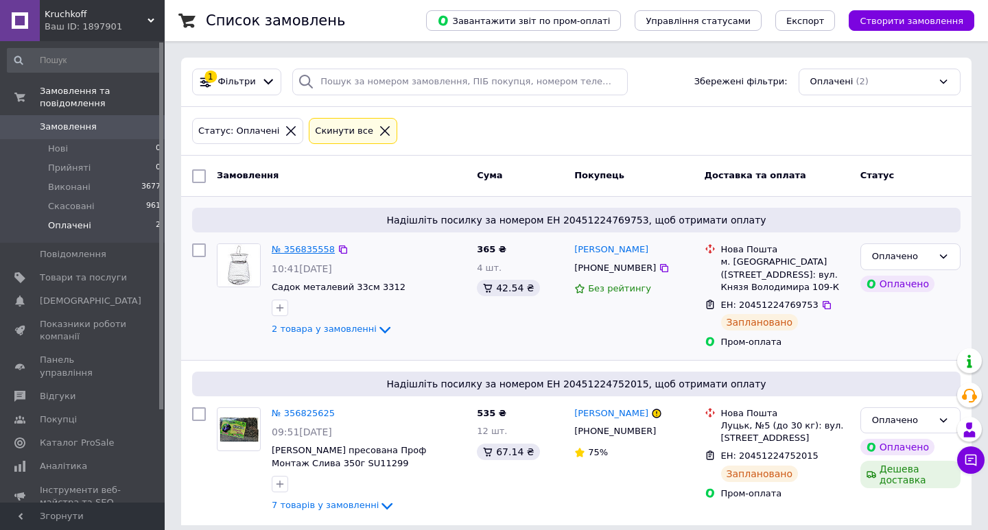
click at [301, 244] on link "№ 356835558" at bounding box center [303, 249] width 63 height 10
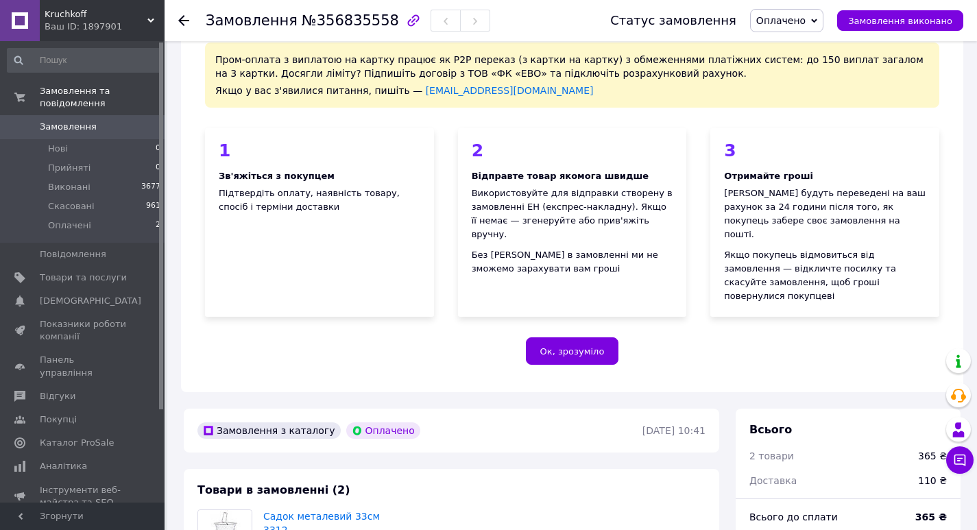
scroll to position [343, 0]
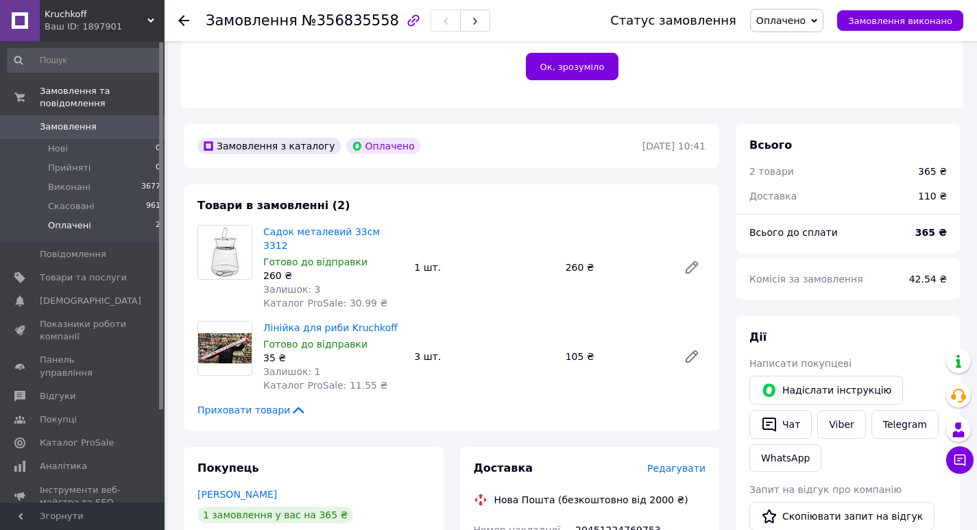
click at [72, 219] on span "Оплачені" at bounding box center [69, 225] width 43 height 12
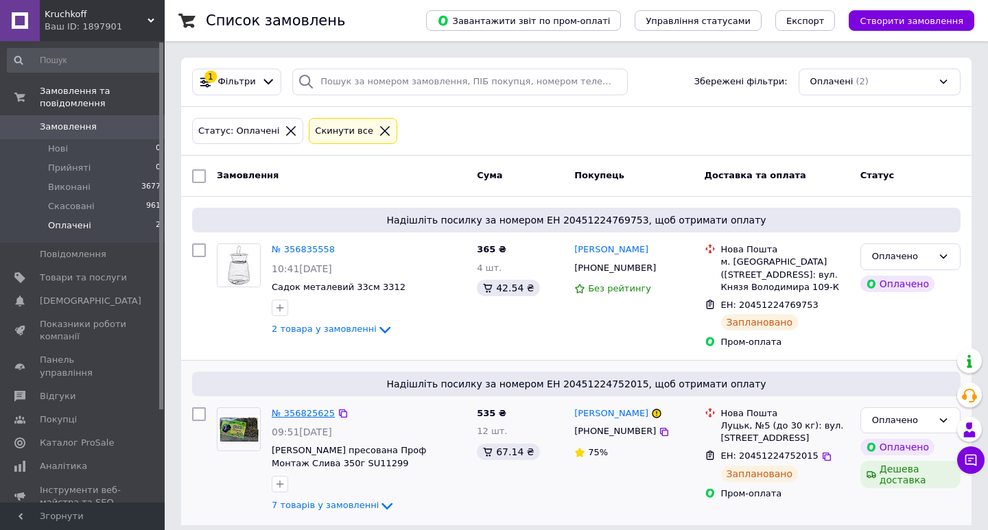
click at [296, 408] on link "№ 356825625" at bounding box center [303, 413] width 63 height 10
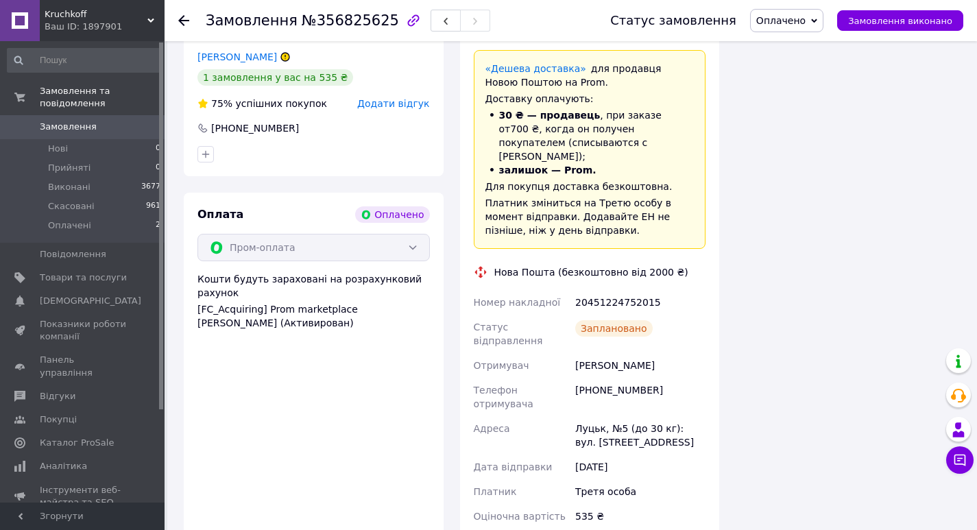
scroll to position [1440, 0]
drag, startPoint x: 591, startPoint y: 267, endPoint x: 660, endPoint y: 263, distance: 68.7
click at [661, 377] on div "+380989297086" at bounding box center [641, 396] width 136 height 38
copy div "0989297086"
drag, startPoint x: 575, startPoint y: 243, endPoint x: 606, endPoint y: 241, distance: 30.9
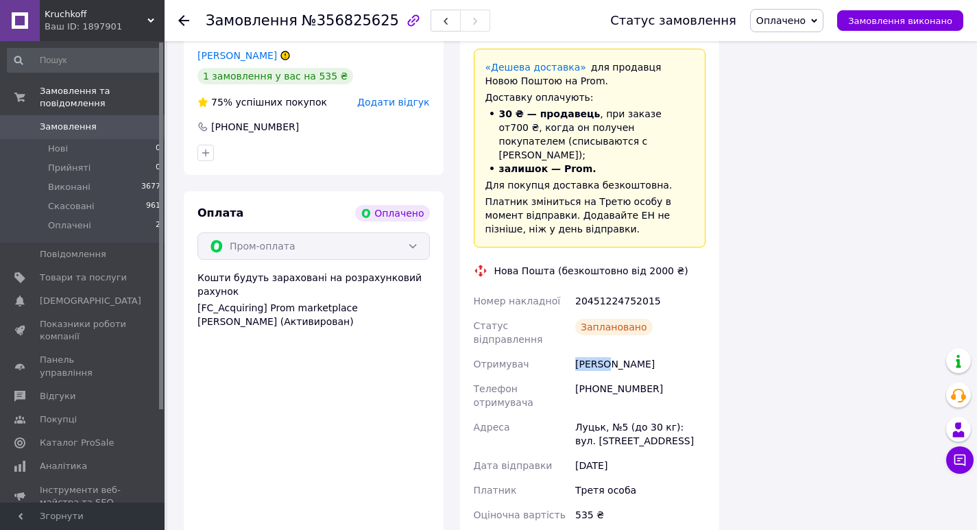
click at [608, 352] on div "Самчук Руслан" at bounding box center [641, 364] width 136 height 25
copy div "Самчук"
drag, startPoint x: 612, startPoint y: 244, endPoint x: 638, endPoint y: 243, distance: 26.1
click at [656, 352] on div "Самчук Руслан" at bounding box center [641, 364] width 136 height 25
copy div "Руслан"
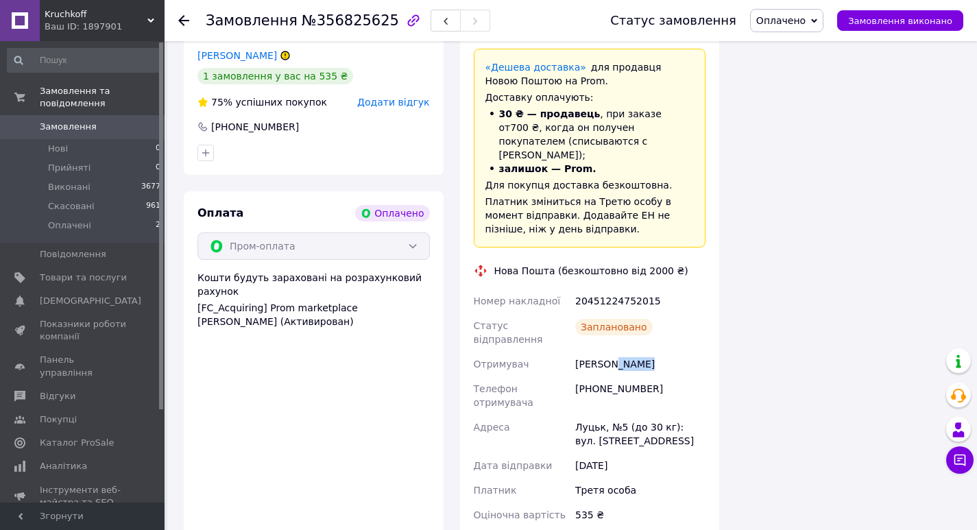
scroll to position [1509, 0]
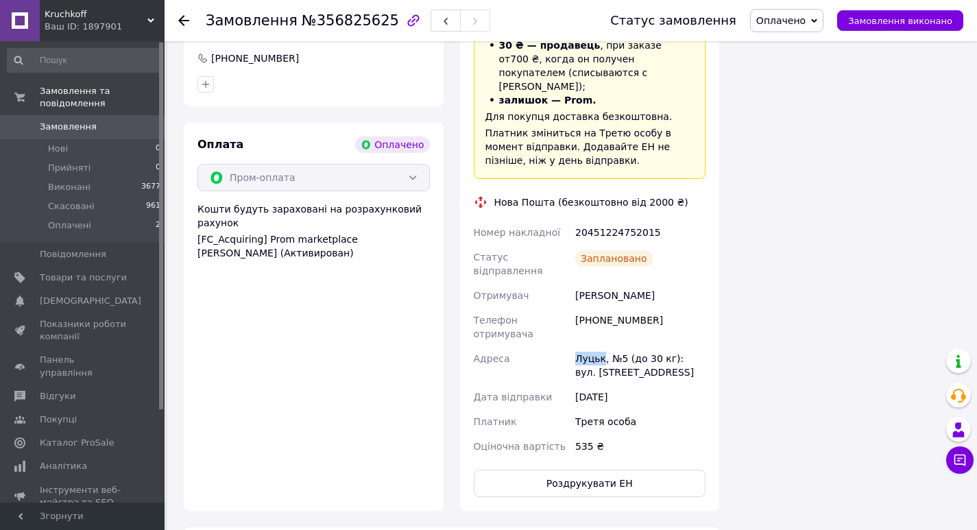
drag, startPoint x: 575, startPoint y: 222, endPoint x: 602, endPoint y: 222, distance: 26.1
click at [602, 346] on div "Луцьк, №5 (до 30 кг): вул. Рівненська, 55" at bounding box center [641, 365] width 136 height 38
copy div "Луцьк"
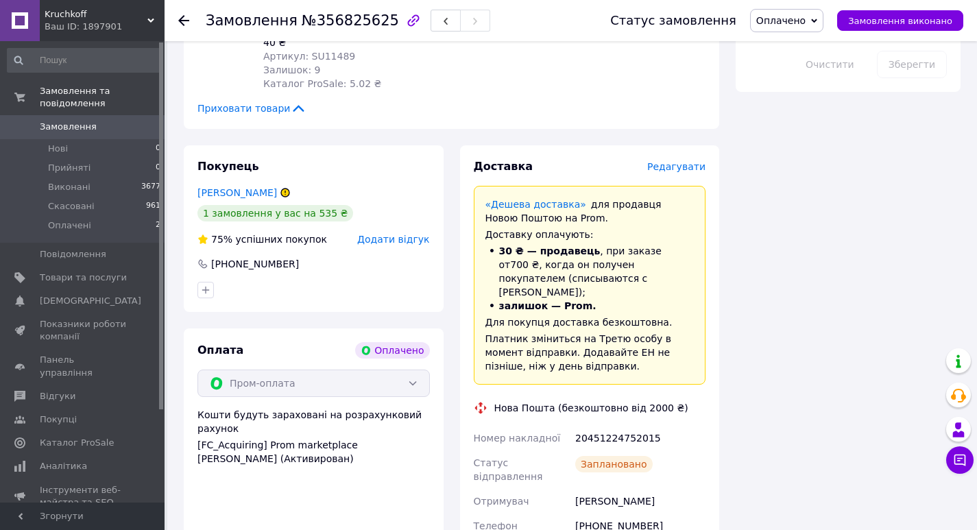
click at [679, 161] on span "Редагувати" at bounding box center [676, 166] width 58 height 11
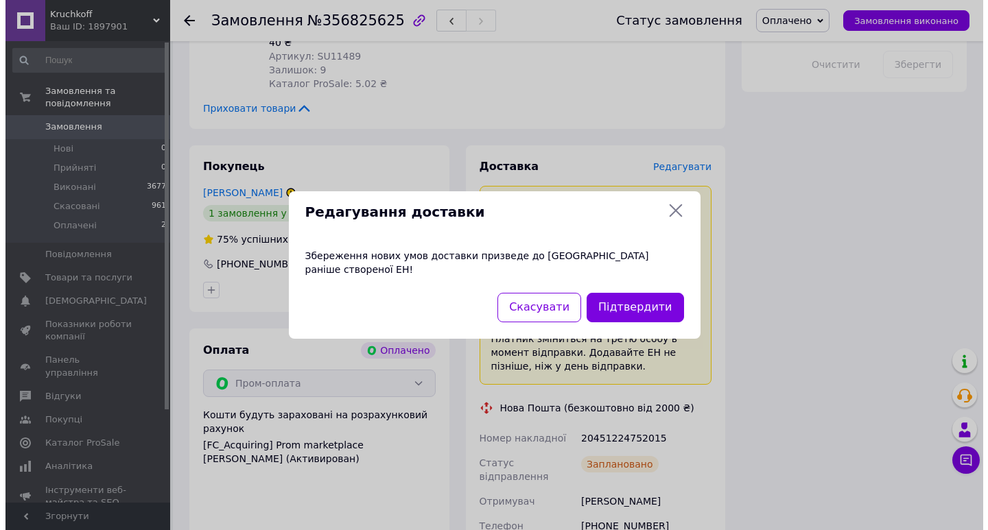
scroll to position [1289, 0]
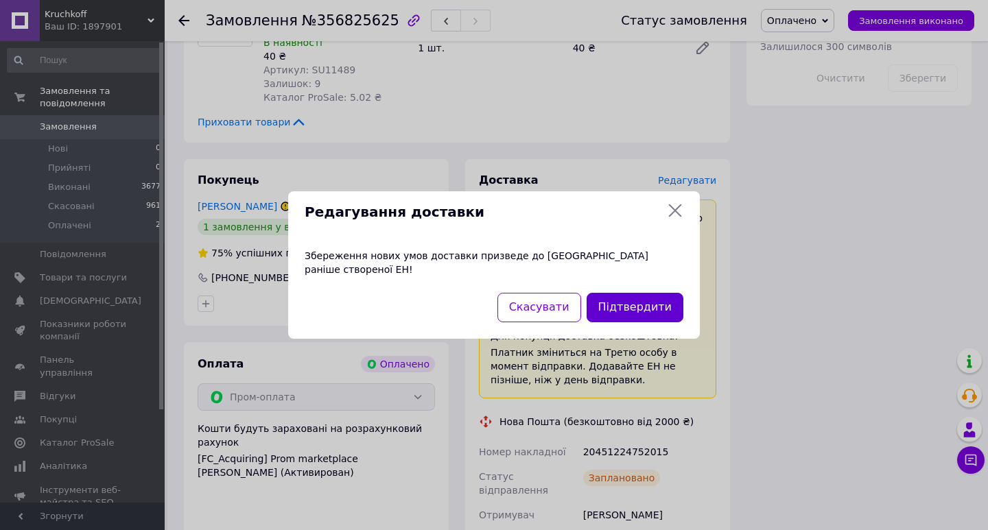
click at [649, 300] on button "Підтвердити" at bounding box center [634, 307] width 97 height 29
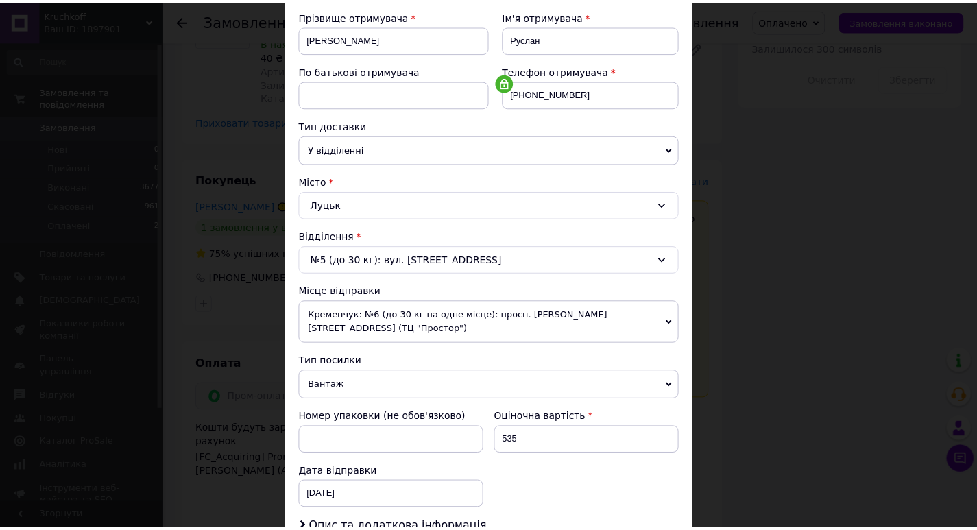
scroll to position [343, 0]
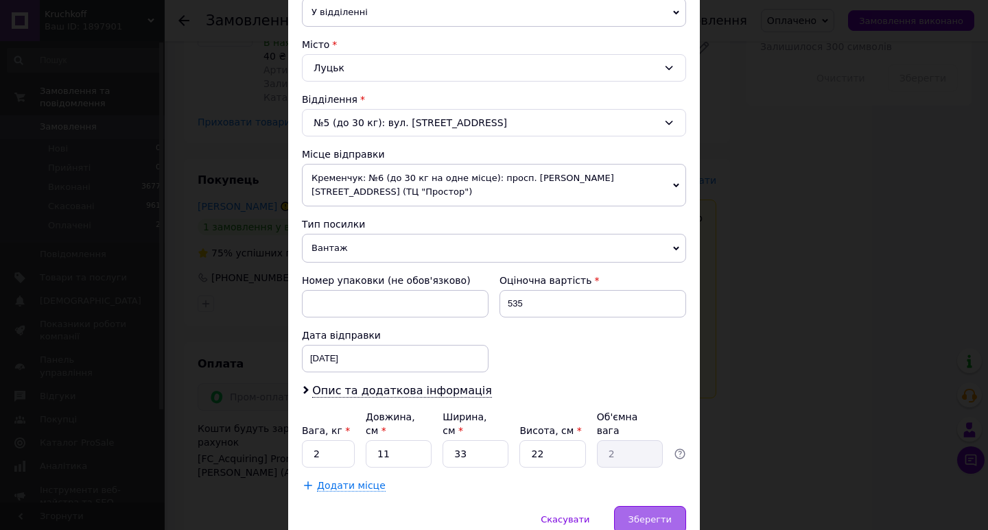
click at [639, 514] on span "Зберегти" at bounding box center [649, 519] width 43 height 10
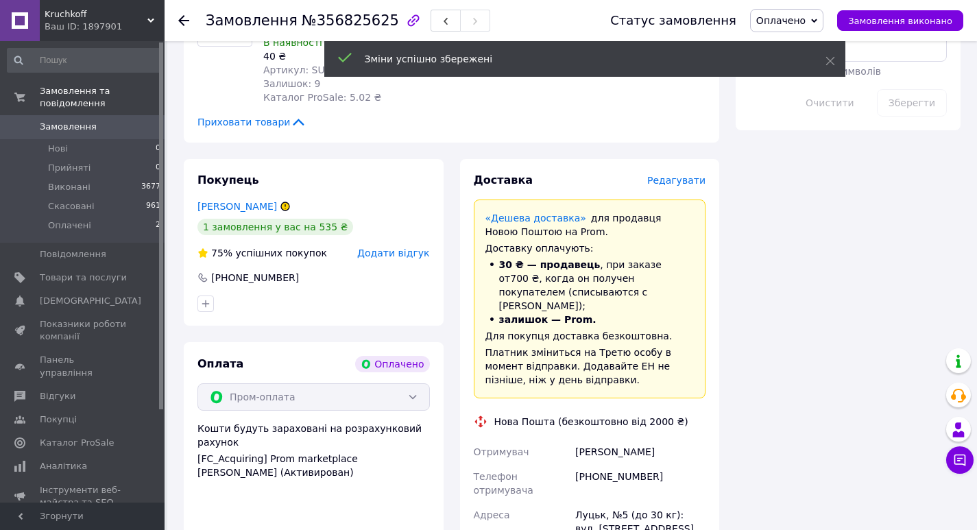
paste input "20451225339086"
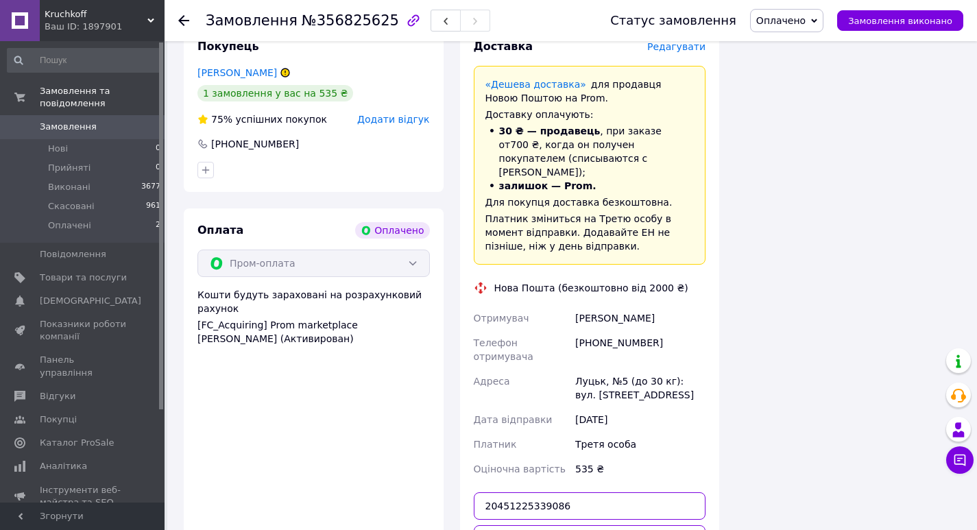
scroll to position [1427, 0]
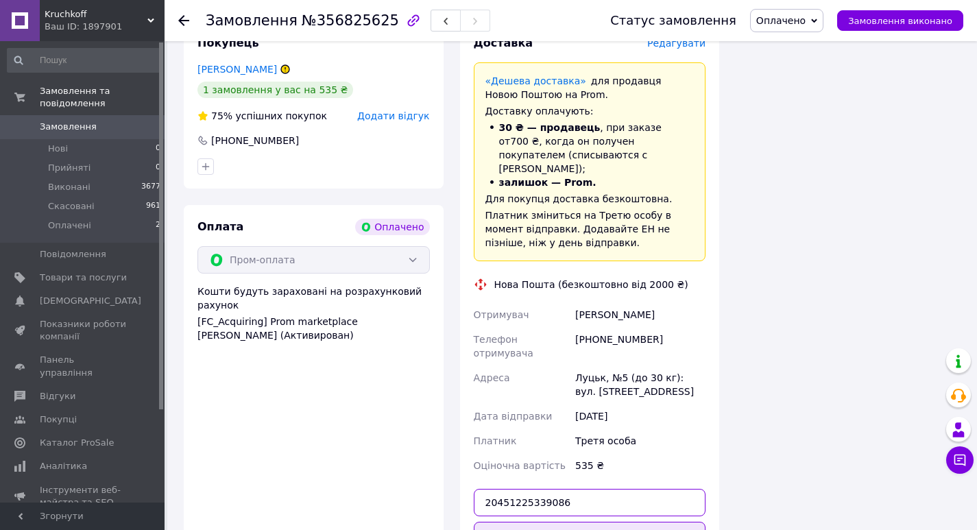
type input "20451225339086"
click at [582, 522] on button "Передати номер" at bounding box center [590, 535] width 233 height 27
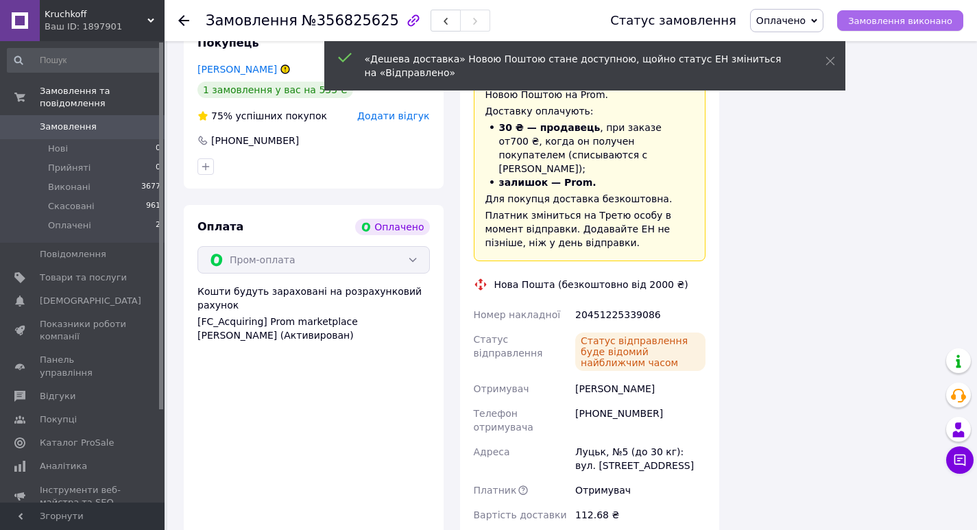
click at [910, 16] on span "Замовлення виконано" at bounding box center [900, 21] width 104 height 10
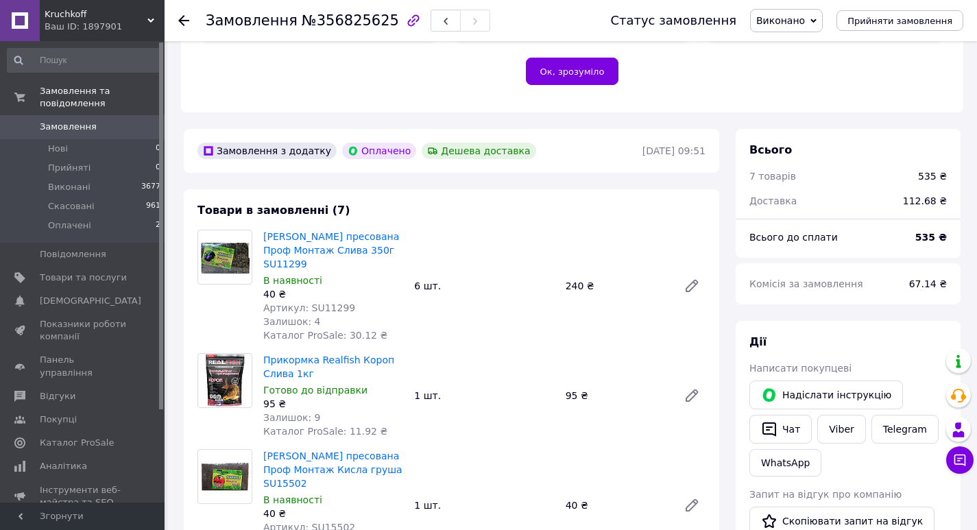
scroll to position [329, 0]
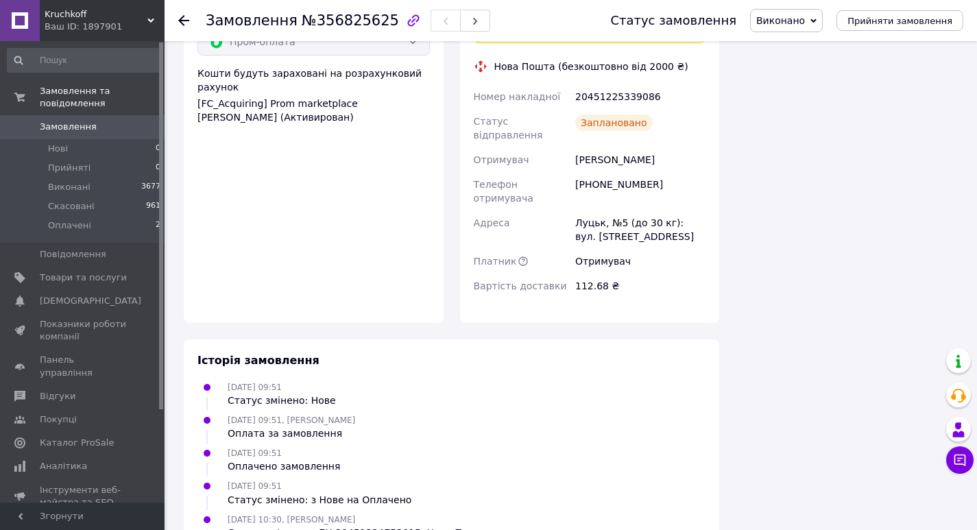
scroll to position [1714, 0]
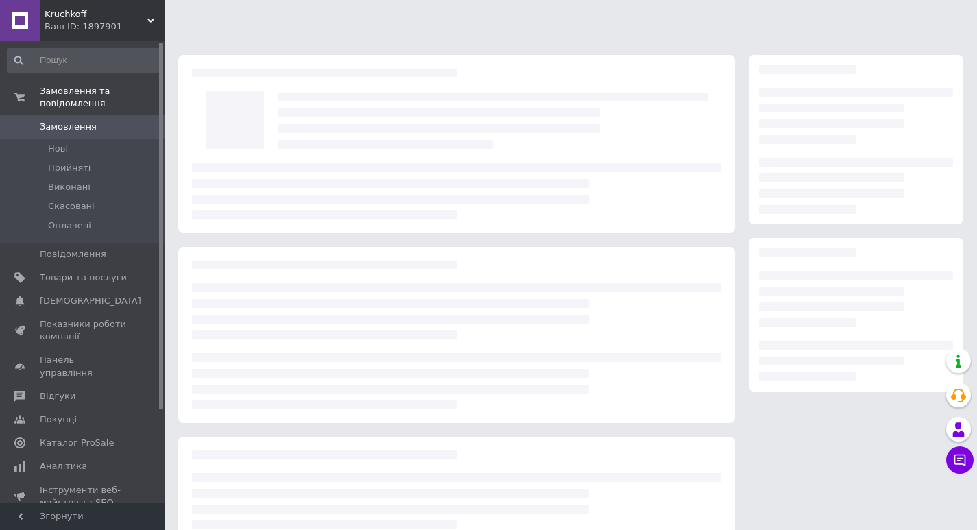
scroll to position [97, 0]
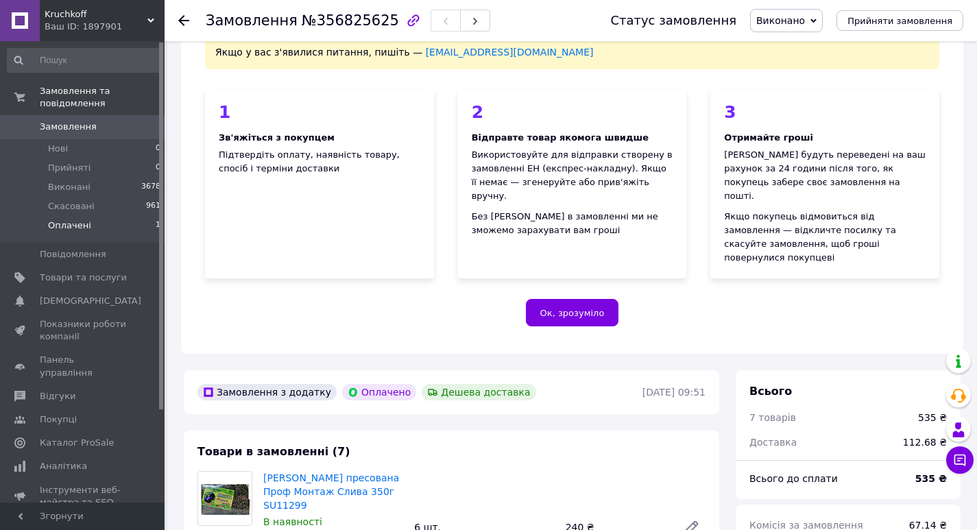
click at [70, 219] on span "Оплачені" at bounding box center [69, 225] width 43 height 12
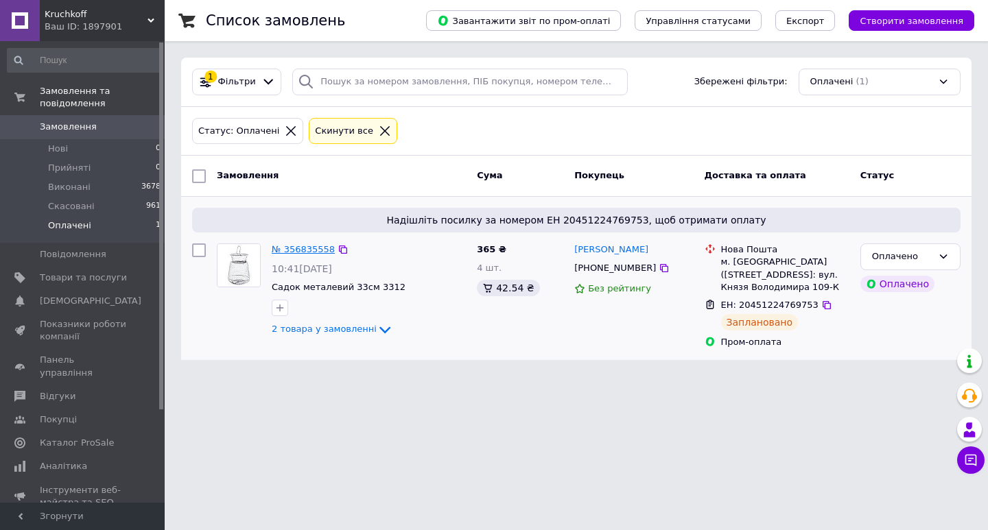
click at [300, 250] on link "№ 356835558" at bounding box center [303, 249] width 63 height 10
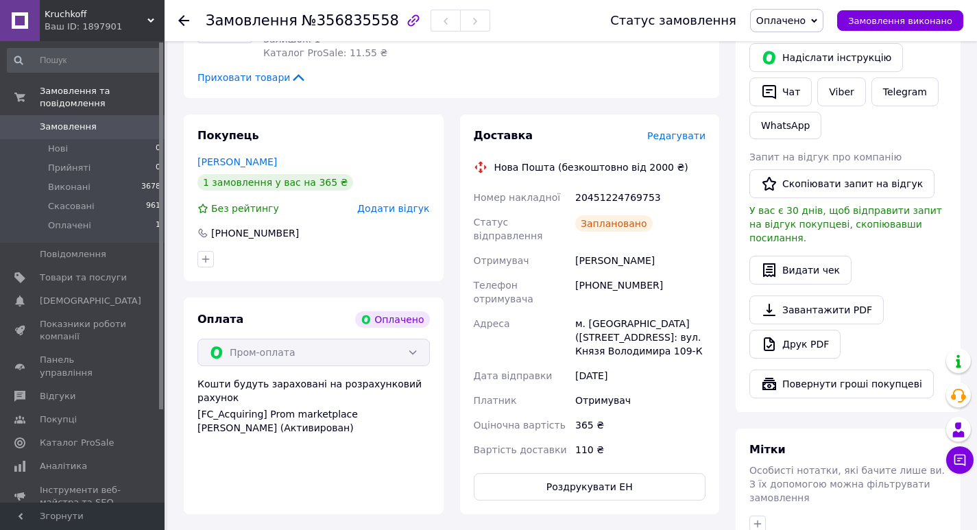
scroll to position [686, 0]
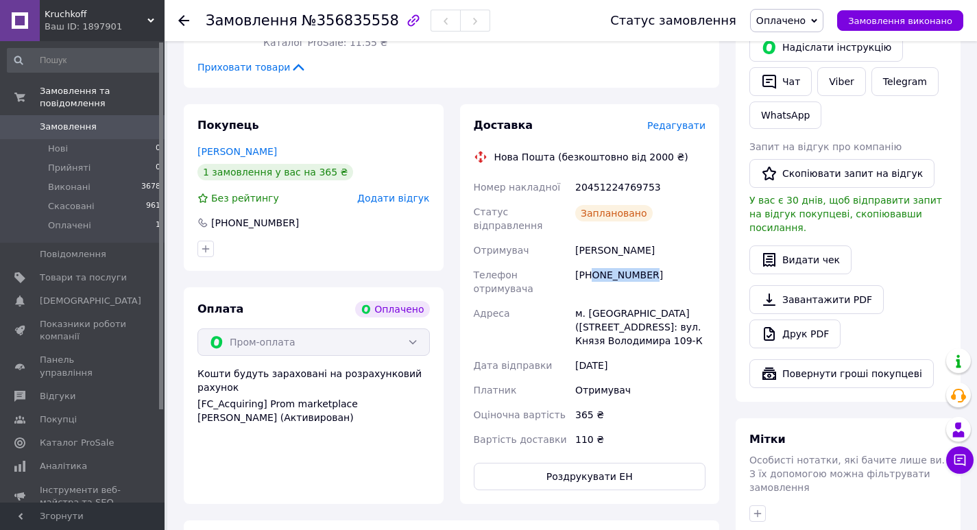
drag, startPoint x: 593, startPoint y: 220, endPoint x: 661, endPoint y: 220, distance: 68.6
click at [661, 263] on div "[PHONE_NUMBER]" at bounding box center [641, 282] width 136 height 38
copy div "0964833728"
drag, startPoint x: 575, startPoint y: 198, endPoint x: 607, endPoint y: 198, distance: 32.2
click at [607, 238] on div "[PERSON_NAME]" at bounding box center [641, 250] width 136 height 25
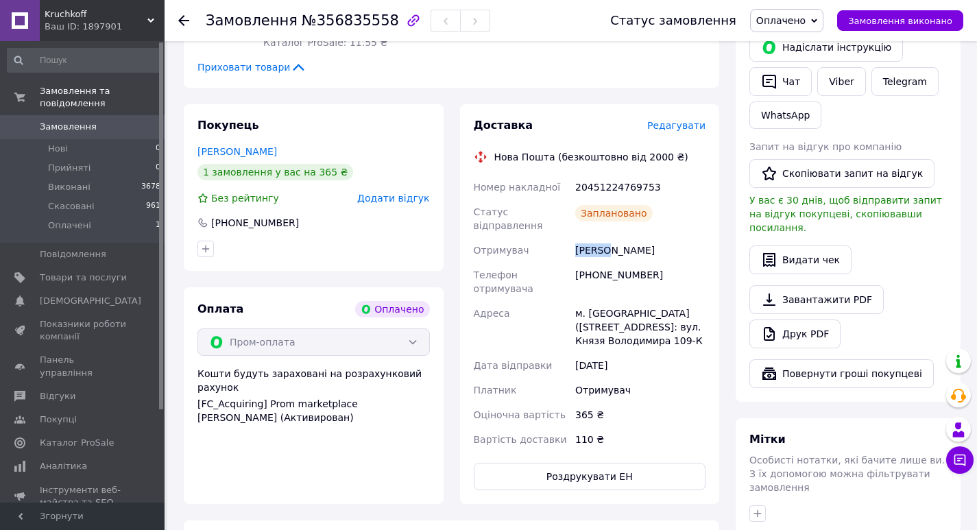
copy div "[PERSON_NAME]"
drag, startPoint x: 610, startPoint y: 196, endPoint x: 654, endPoint y: 197, distance: 44.6
click at [652, 238] on div "[PERSON_NAME]" at bounding box center [641, 250] width 136 height 25
copy div "Андрій"
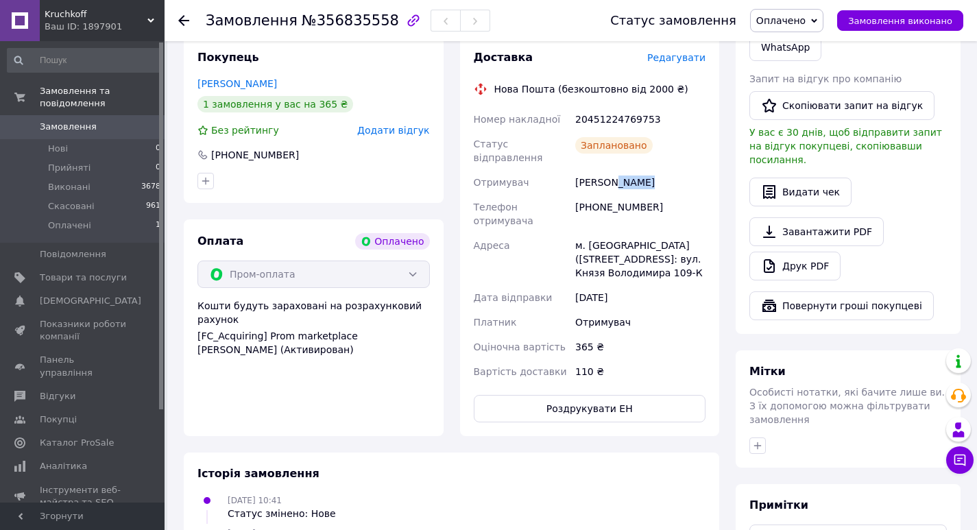
scroll to position [754, 0]
drag, startPoint x: 575, startPoint y: 179, endPoint x: 602, endPoint y: 174, distance: 27.9
click at [611, 233] on div "м. Рівне (Рівненська обл.), №1: вул. Князя Володимира 109-К" at bounding box center [641, 259] width 136 height 52
copy div "м. Рівне"
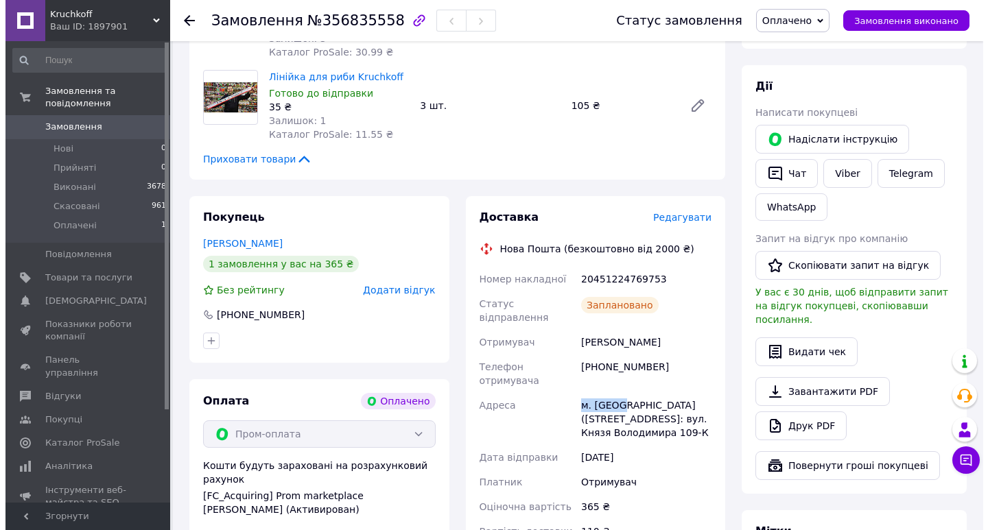
scroll to position [617, 0]
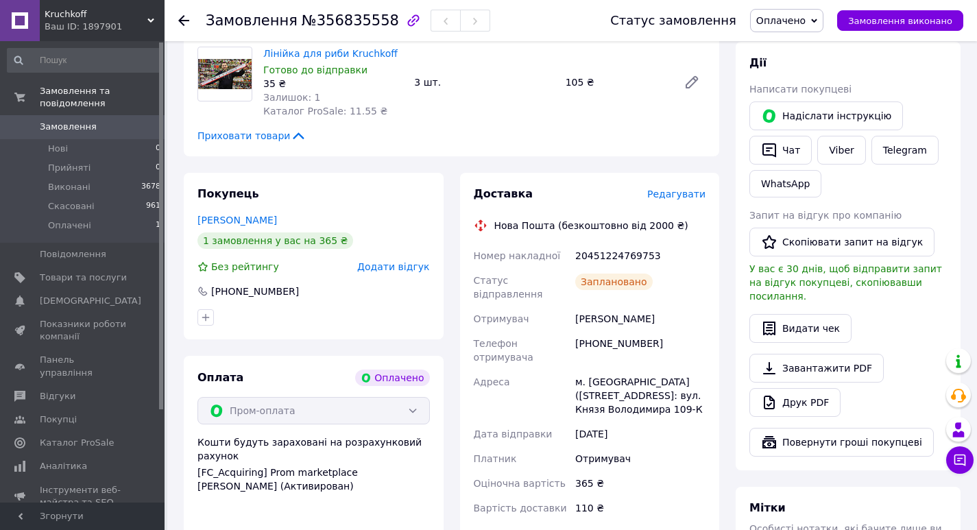
click at [685, 189] on span "Редагувати" at bounding box center [676, 194] width 58 height 11
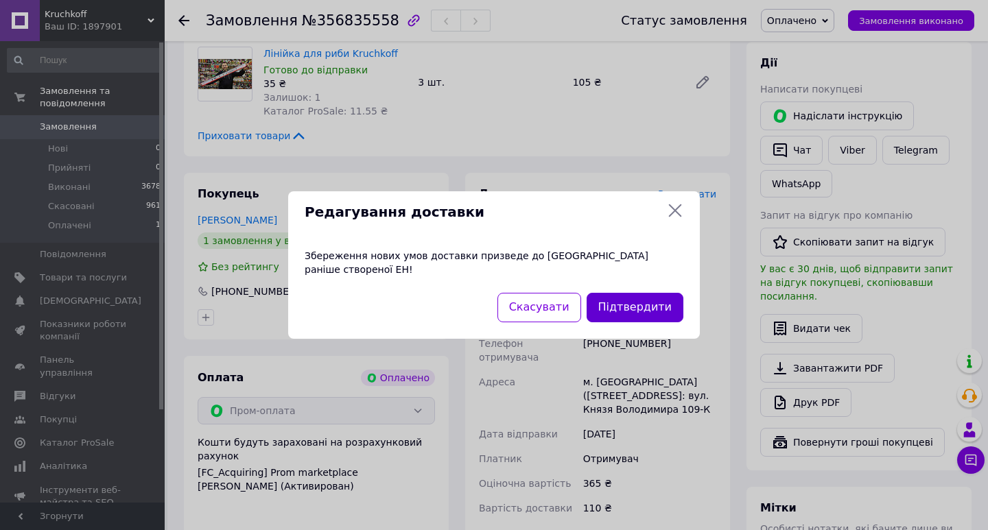
click at [653, 296] on button "Підтвердити" at bounding box center [634, 307] width 97 height 29
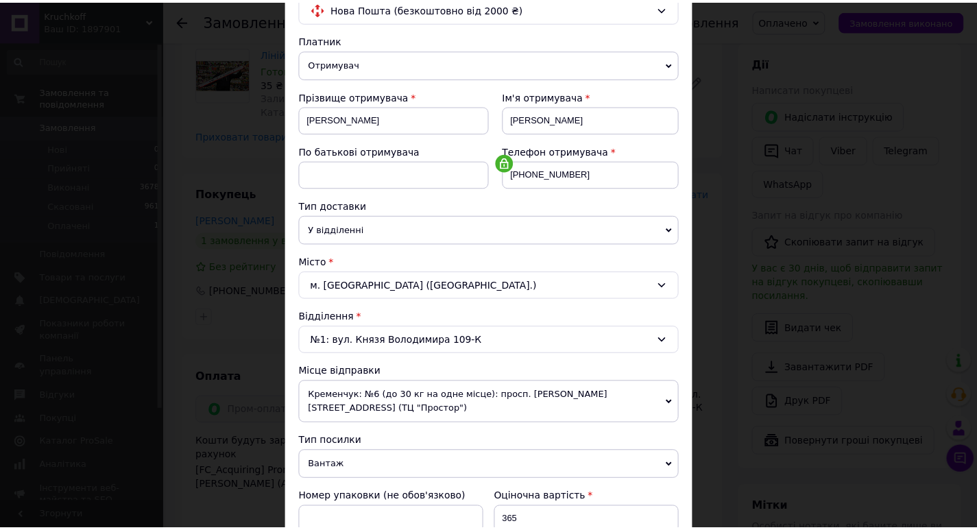
scroll to position [381, 0]
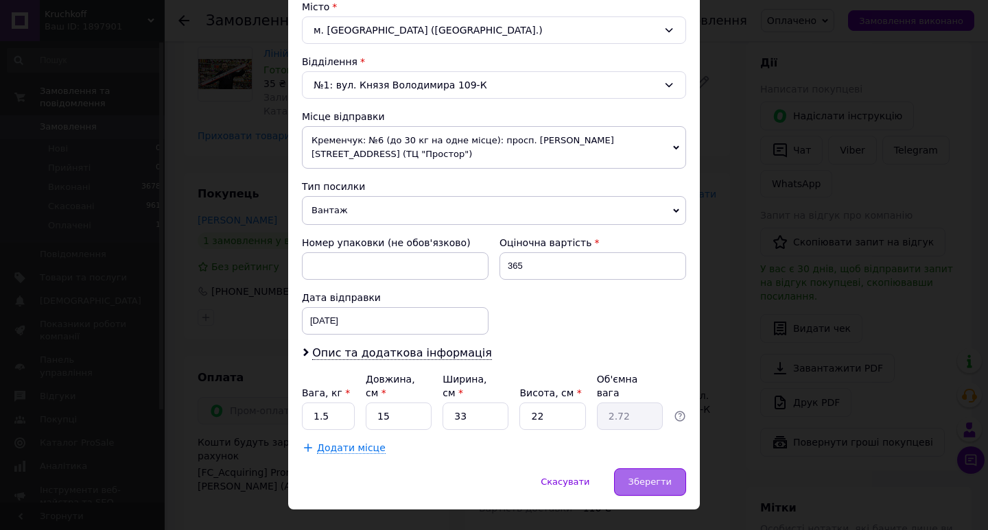
click at [643, 477] on span "Зберегти" at bounding box center [649, 482] width 43 height 10
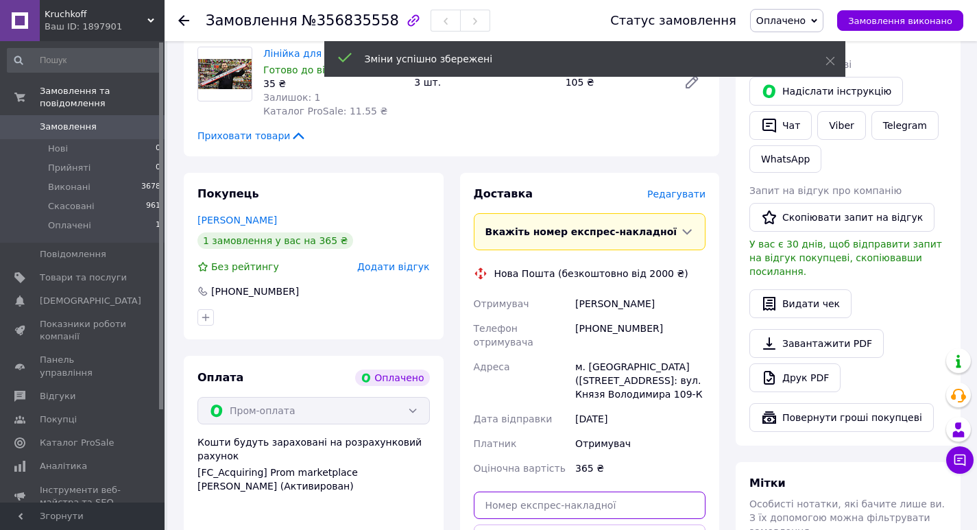
click at [538, 492] on input "text" at bounding box center [590, 505] width 233 height 27
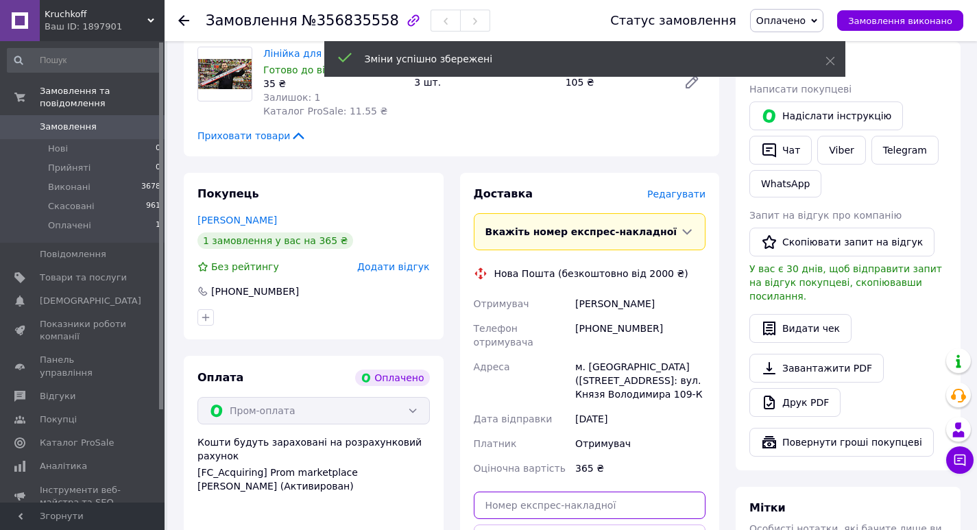
paste input "20451225353356"
type input "20451225353356"
click at [608, 525] on button "Передати номер" at bounding box center [590, 538] width 233 height 27
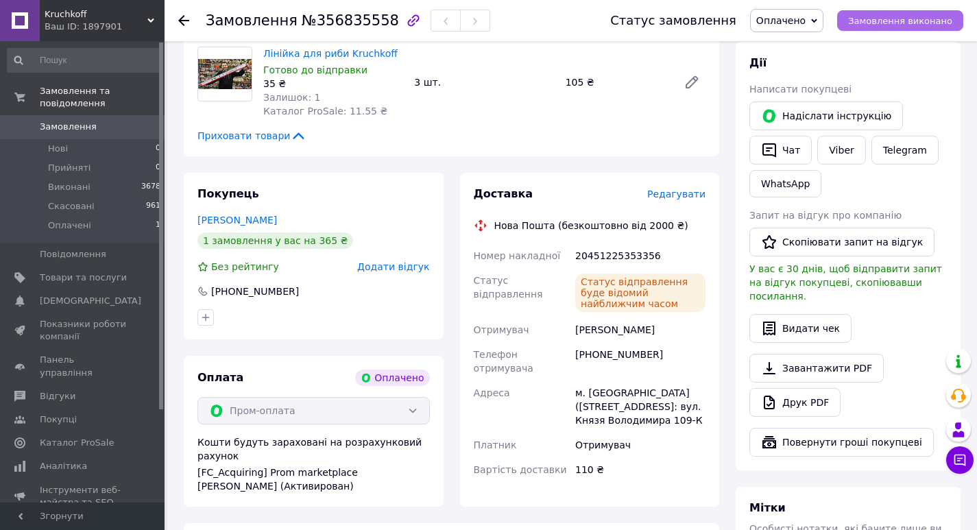
click at [910, 20] on span "Замовлення виконано" at bounding box center [900, 21] width 104 height 10
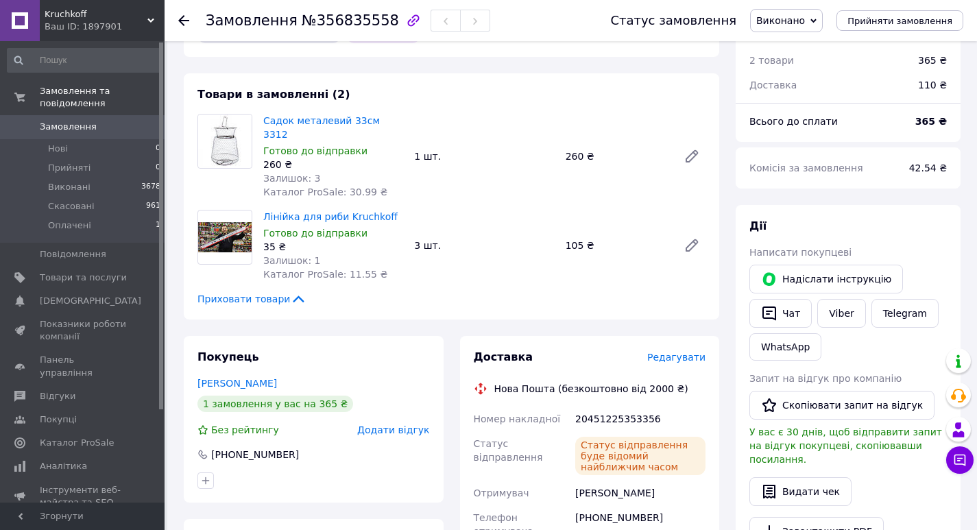
scroll to position [440, 0]
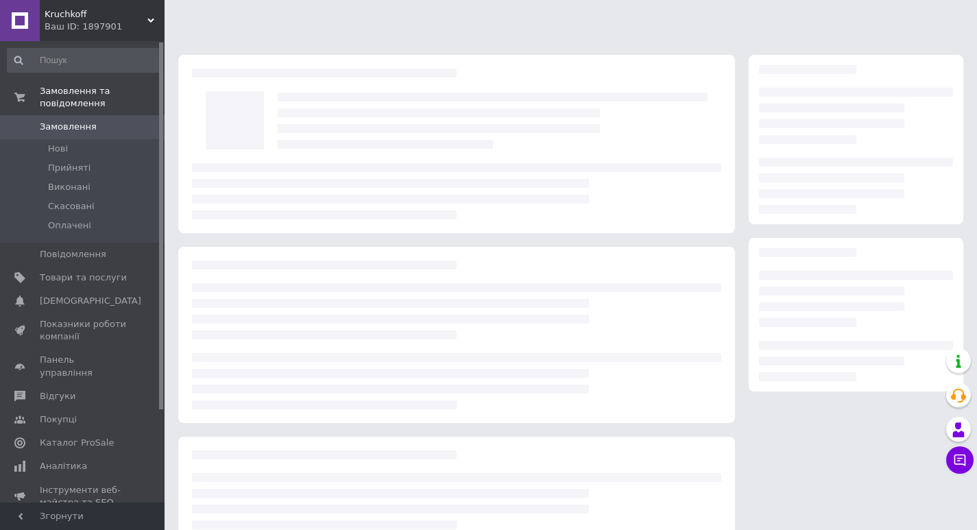
scroll to position [97, 0]
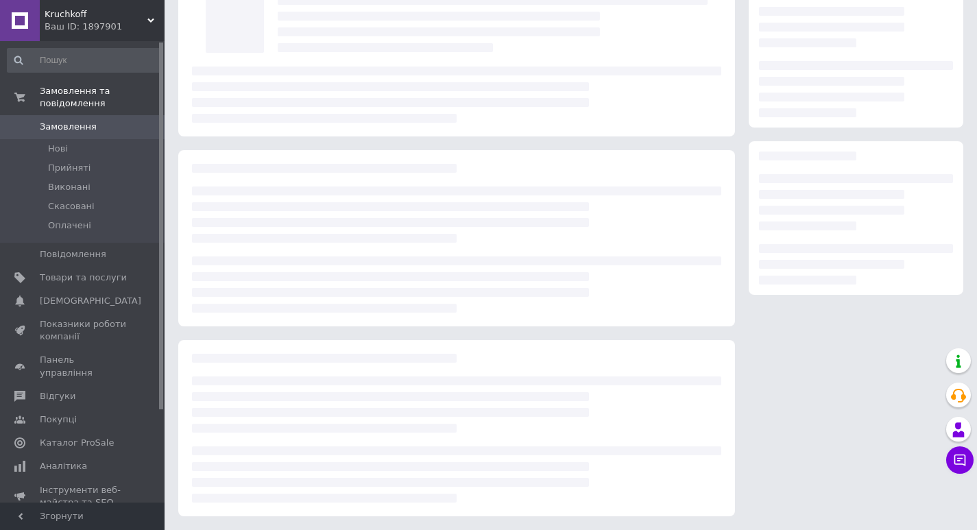
scroll to position [97, 0]
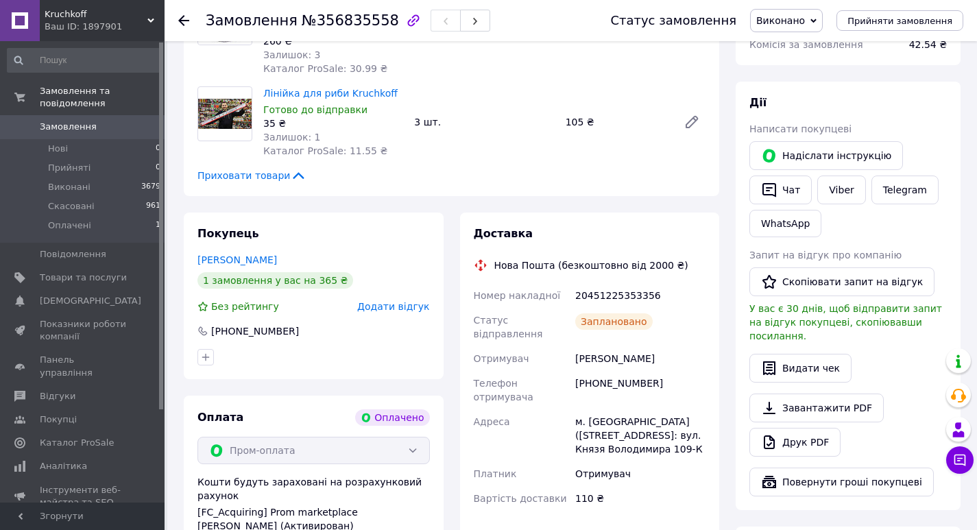
scroll to position [508, 0]
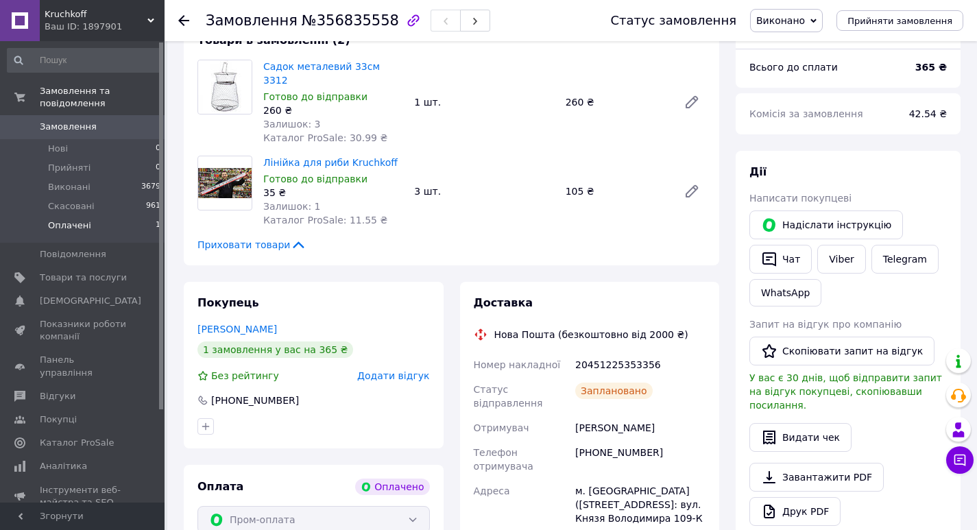
click at [67, 219] on span "Оплачені" at bounding box center [69, 225] width 43 height 12
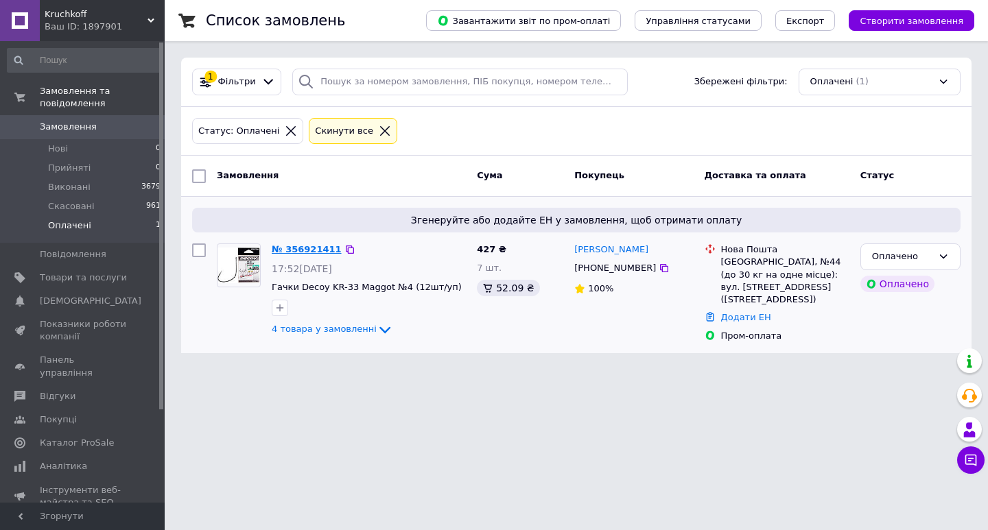
click at [318, 250] on link "№ 356921411" at bounding box center [307, 249] width 70 height 10
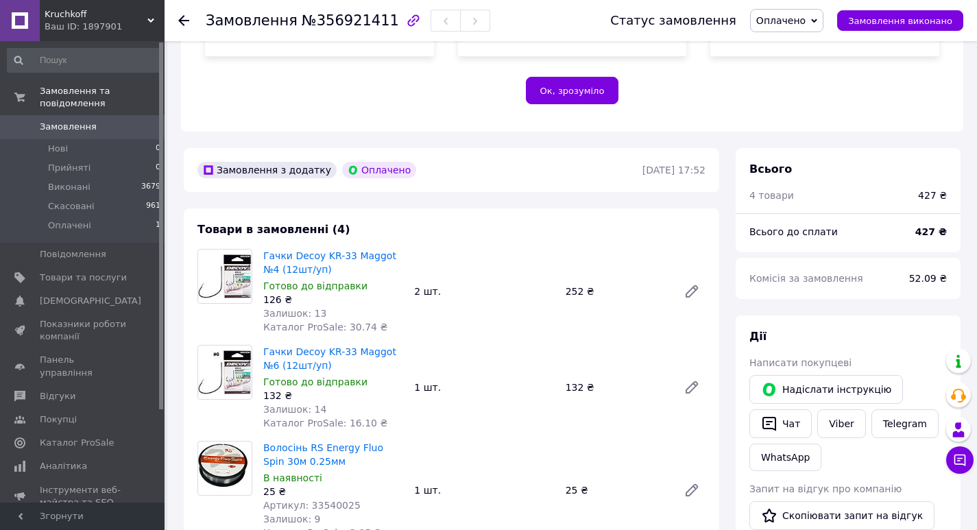
scroll to position [343, 0]
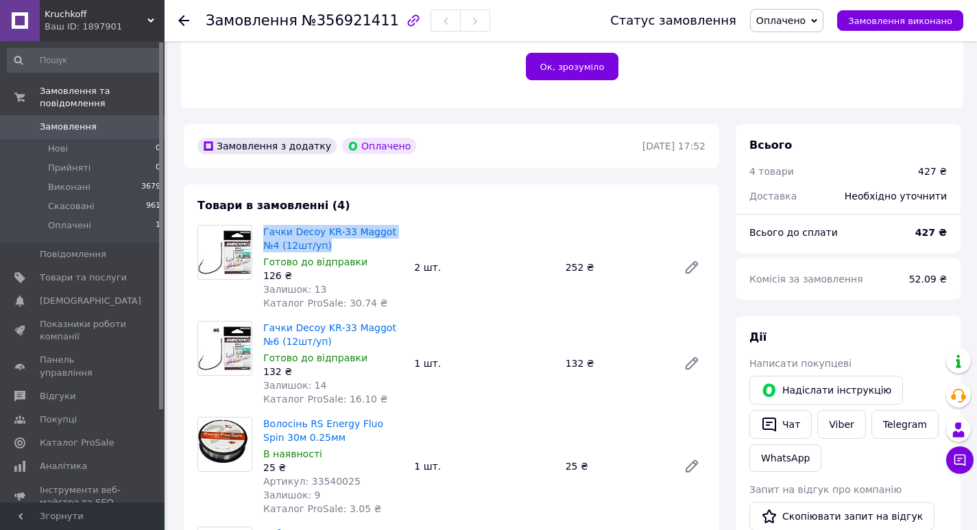
drag, startPoint x: 313, startPoint y: 222, endPoint x: 262, endPoint y: 207, distance: 52.8
click at [262, 222] on div "Гачки Decoy KR-33 Maggot №4 (12шт/уп) Готово до відправки 126 ₴ Залишок: 13 Кат…" at bounding box center [333, 267] width 151 height 91
copy link "Гачки Decoy KR-33 Maggot №4 (12шт/уп)"
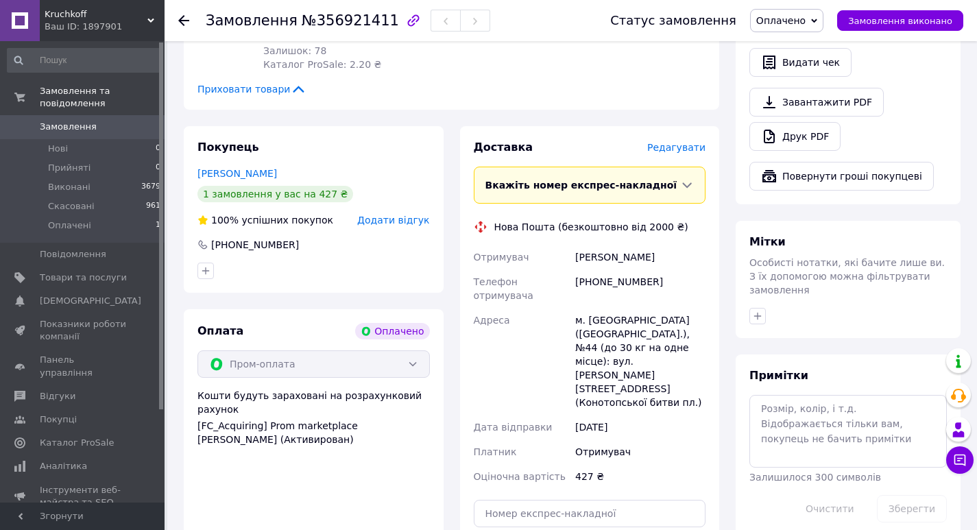
scroll to position [892, 0]
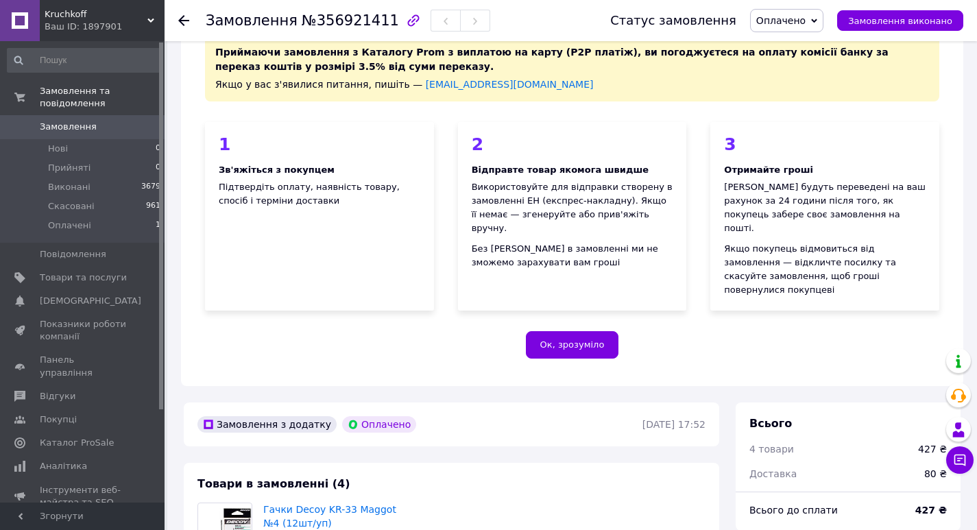
scroll to position [97, 0]
